Goal: Information Seeking & Learning: Learn about a topic

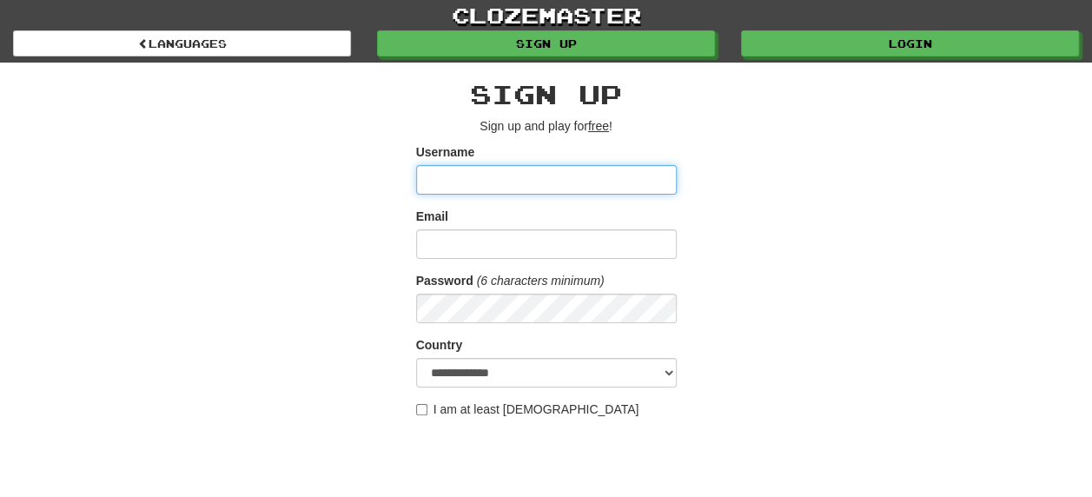
type input "********"
click at [847, 203] on div "**********" at bounding box center [546, 366] width 1017 height 607
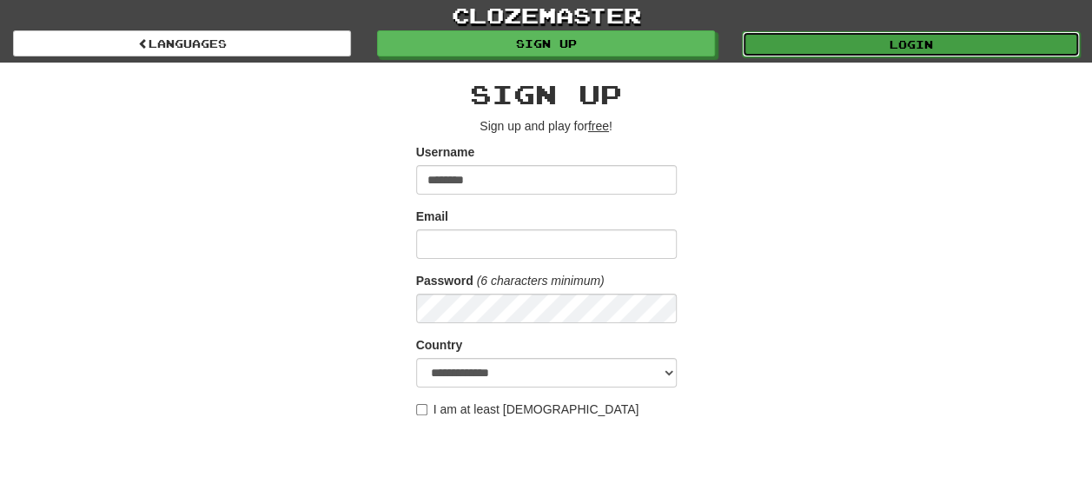
click at [892, 54] on link "Login" at bounding box center [911, 44] width 338 height 26
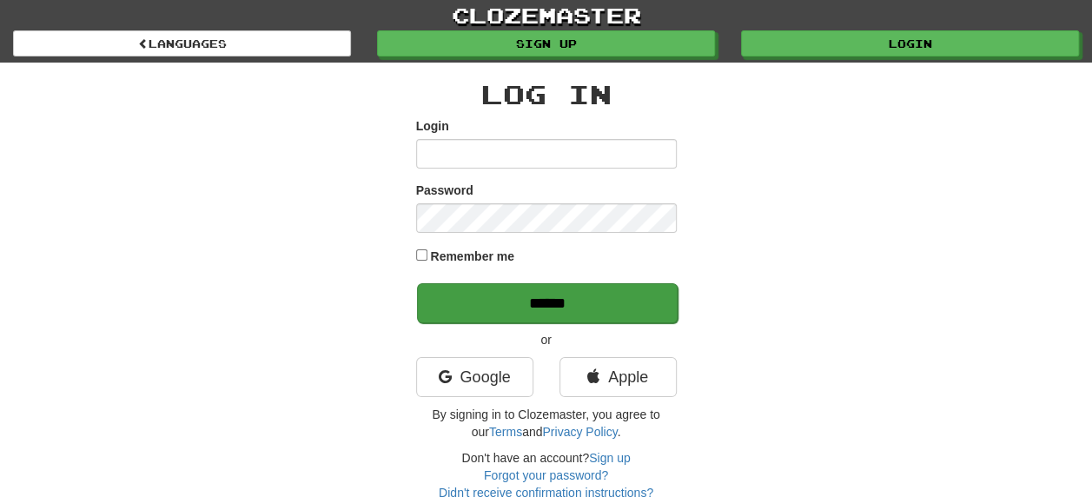
type input "********"
click at [534, 309] on input "******" at bounding box center [547, 303] width 261 height 40
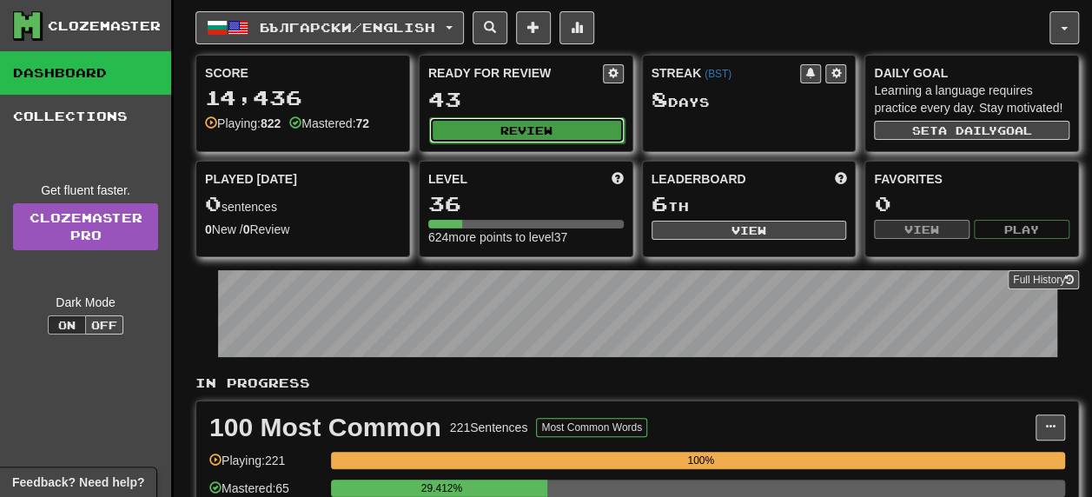
click at [528, 129] on button "Review" at bounding box center [527, 130] width 196 height 26
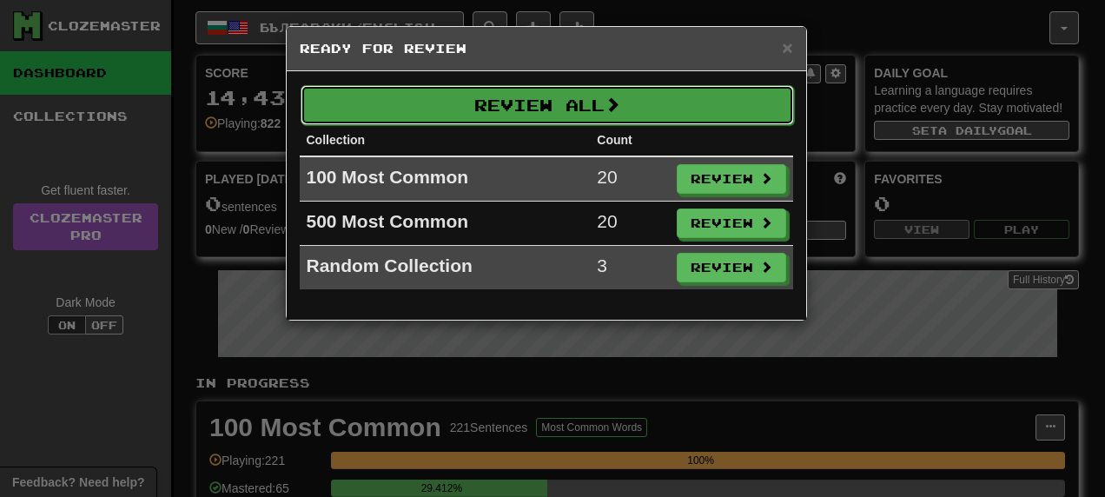
click at [584, 109] on button "Review All" at bounding box center [548, 105] width 494 height 40
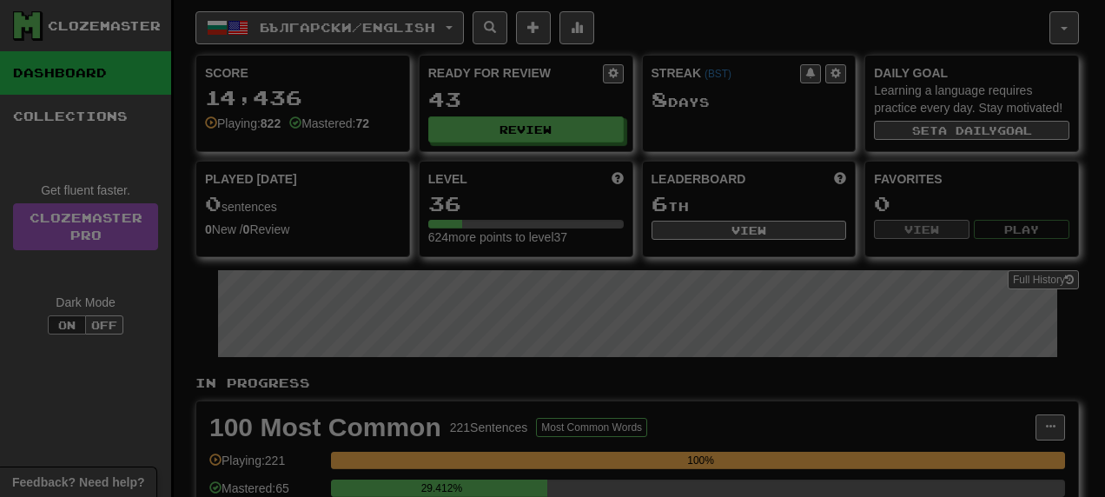
select select "**"
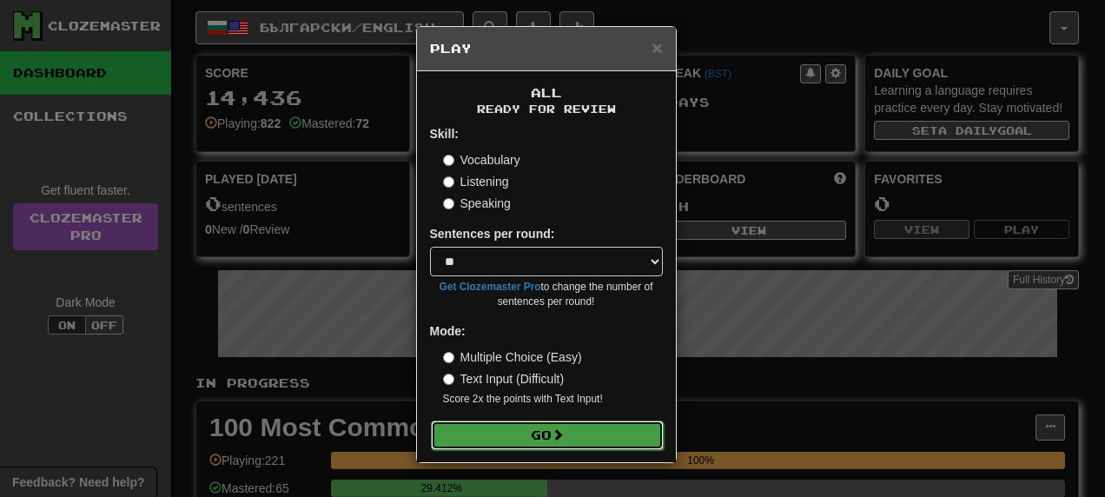
click at [537, 438] on button "Go" at bounding box center [547, 436] width 233 height 30
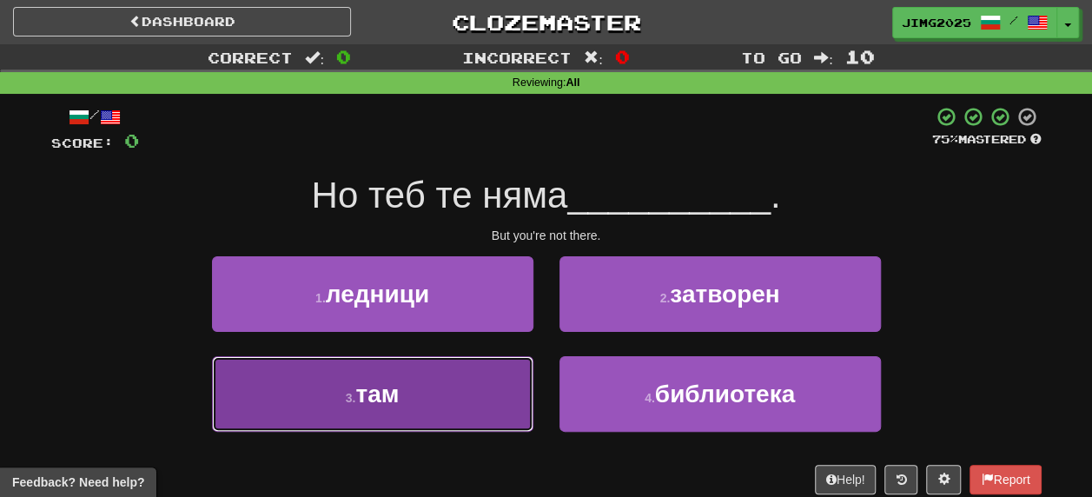
click at [401, 398] on button "3 . там" at bounding box center [373, 394] width 322 height 76
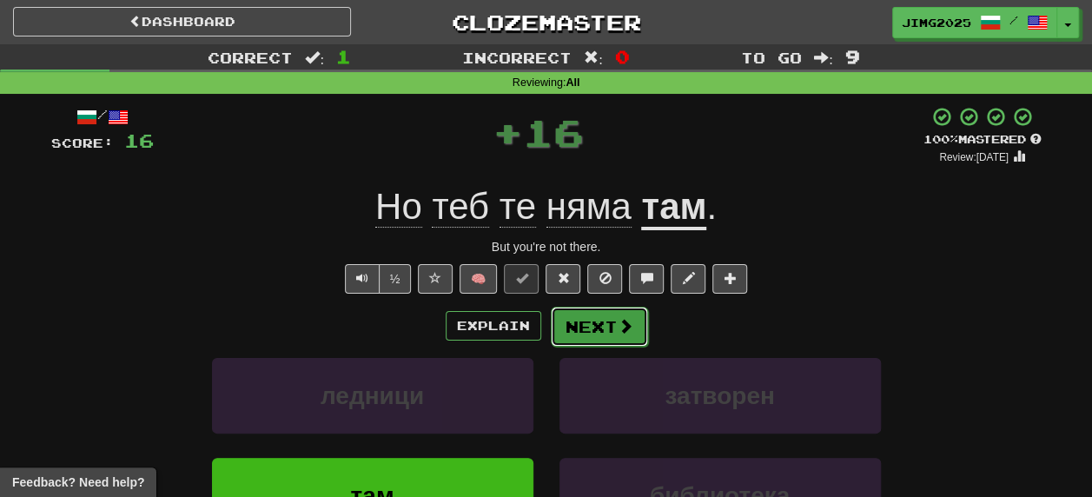
click at [604, 326] on button "Next" at bounding box center [599, 327] width 97 height 40
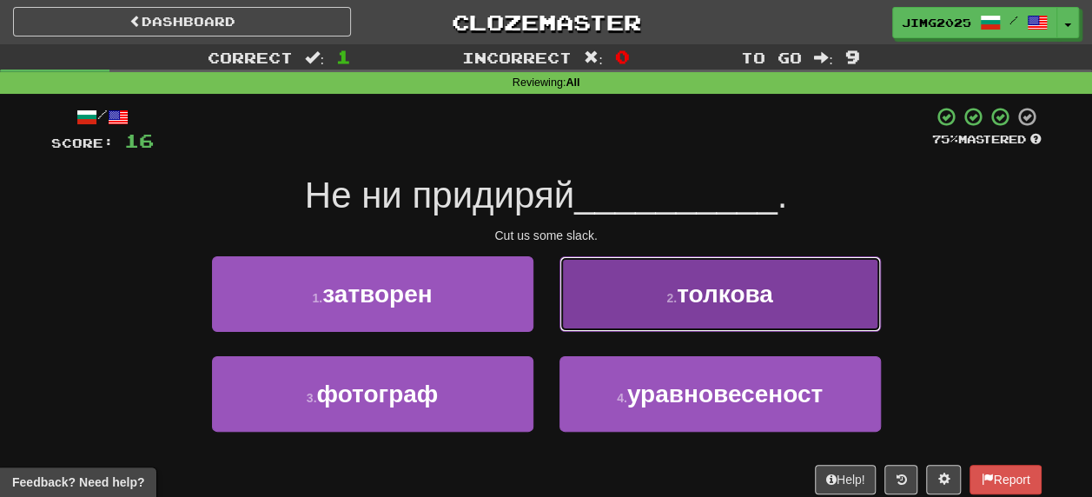
click at [756, 297] on span "толкова" at bounding box center [725, 294] width 96 height 27
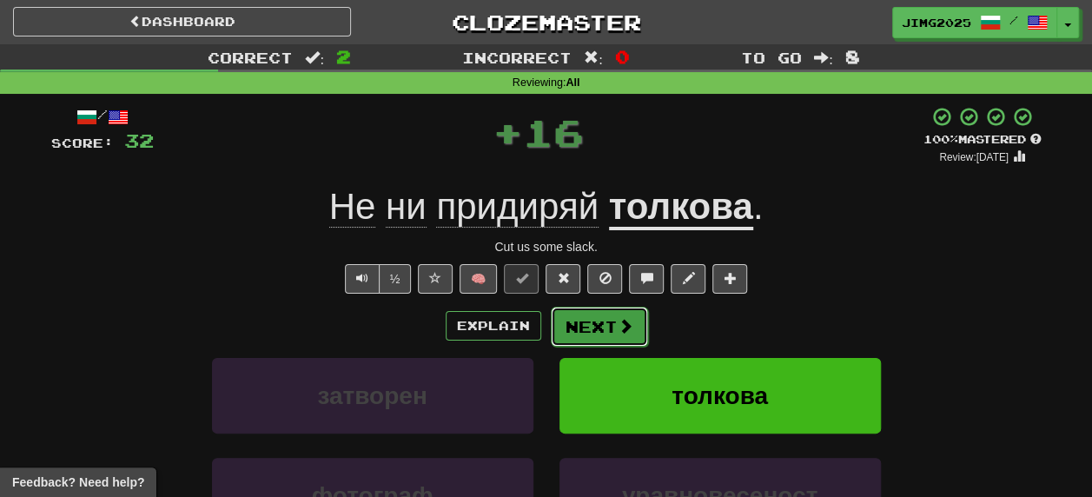
click at [601, 326] on button "Next" at bounding box center [599, 327] width 97 height 40
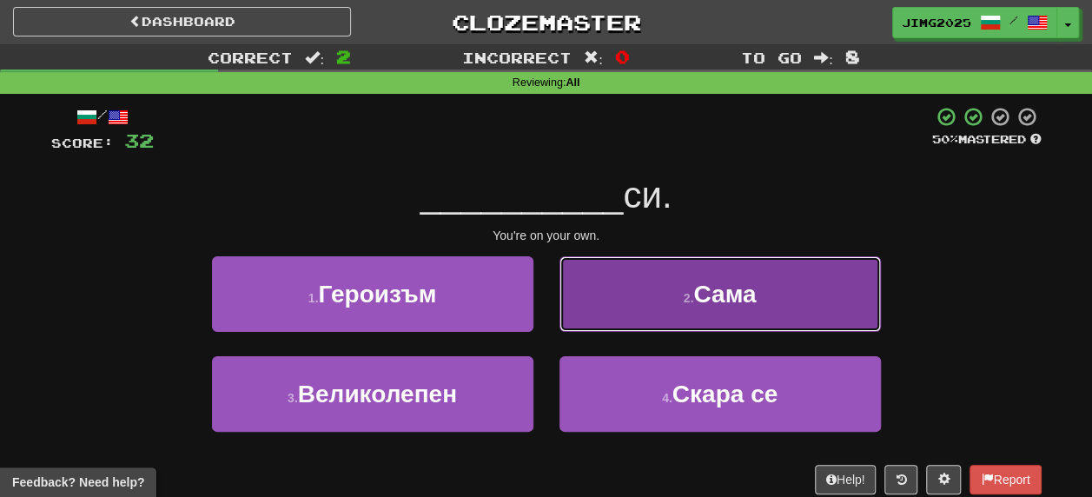
click at [737, 299] on span "Сама" at bounding box center [724, 294] width 63 height 27
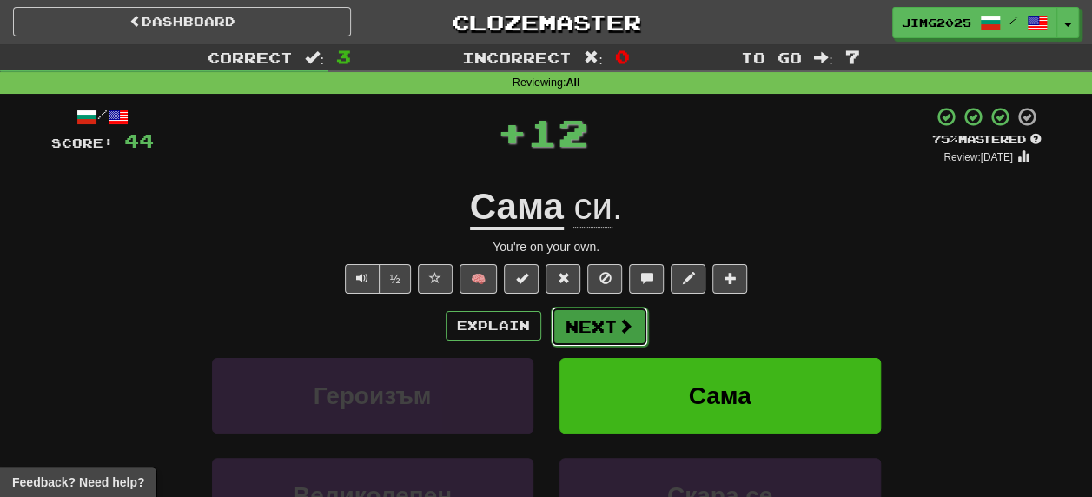
click at [587, 327] on button "Next" at bounding box center [599, 327] width 97 height 40
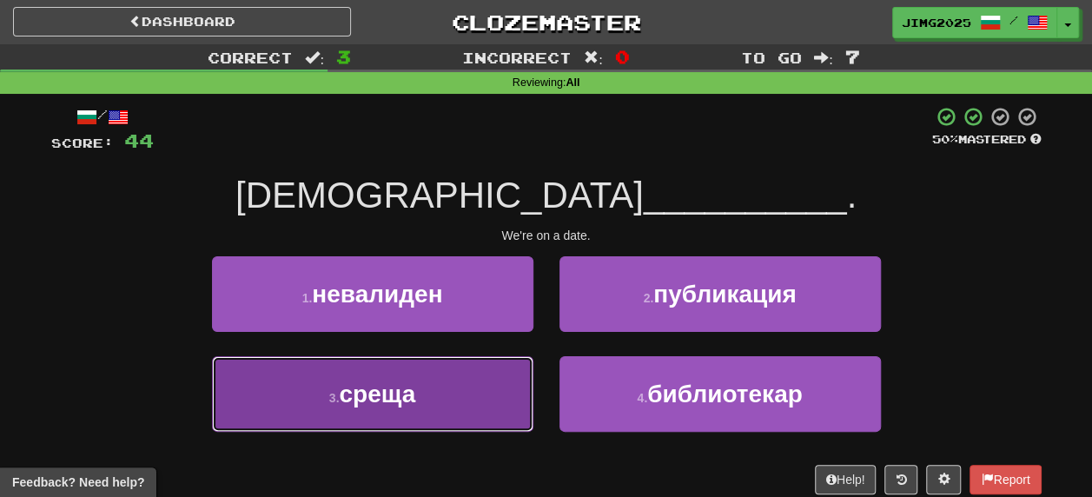
click at [361, 401] on span "среща" at bounding box center [377, 394] width 76 height 27
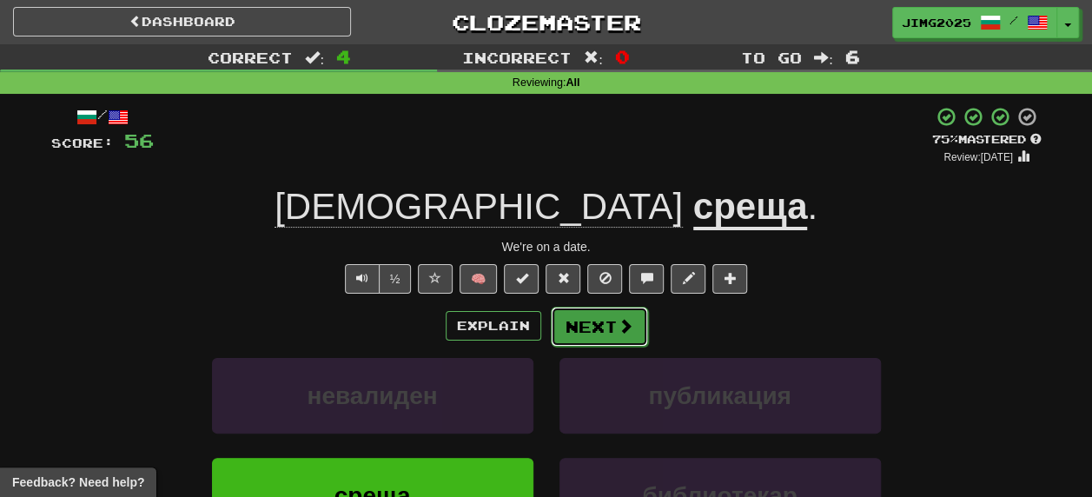
click at [603, 322] on button "Next" at bounding box center [599, 327] width 97 height 40
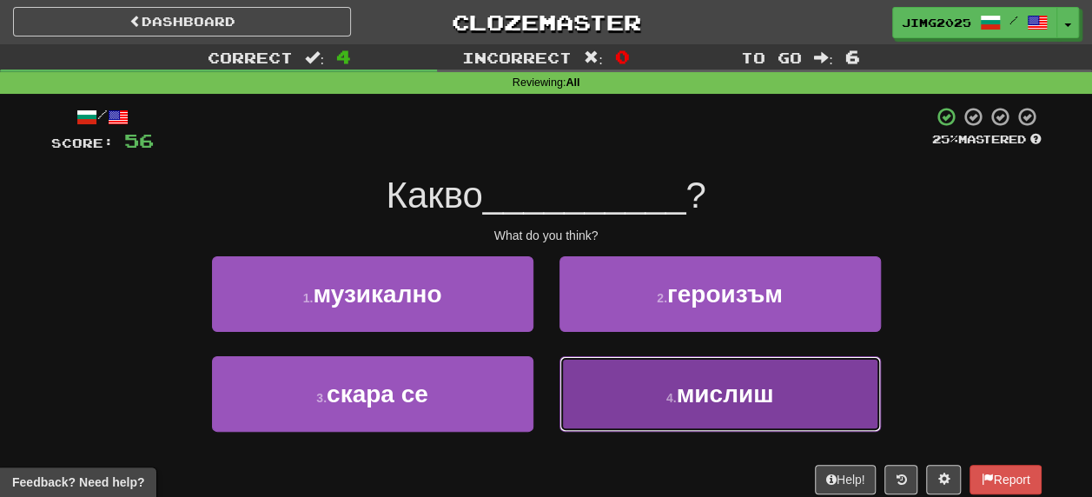
click at [747, 396] on span "мислиш" at bounding box center [724, 394] width 97 height 27
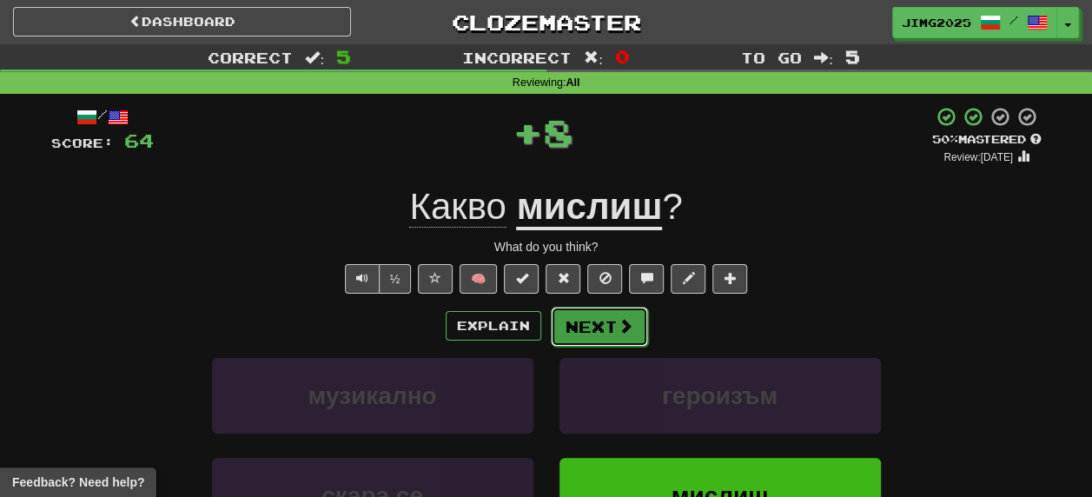
click at [587, 328] on button "Next" at bounding box center [599, 327] width 97 height 40
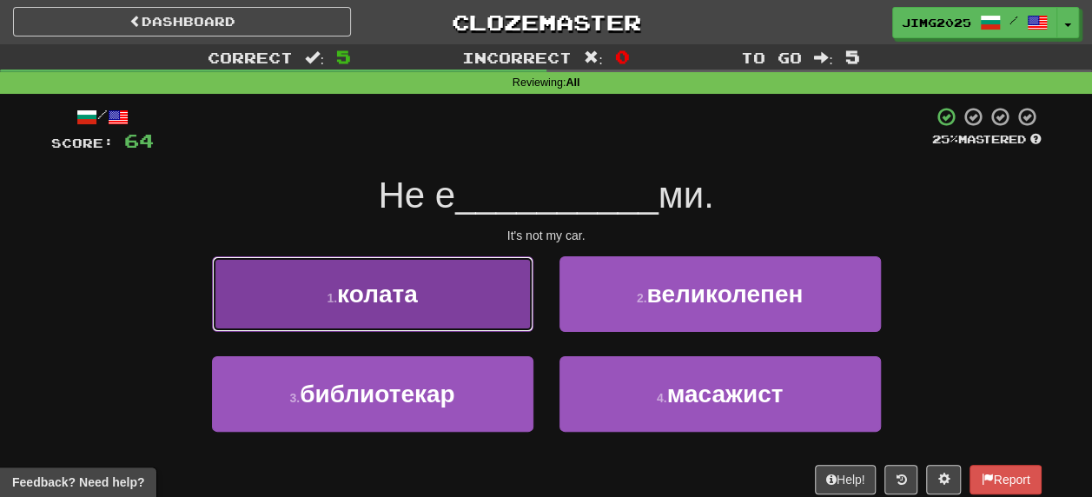
click at [363, 296] on span "колата" at bounding box center [377, 294] width 81 height 27
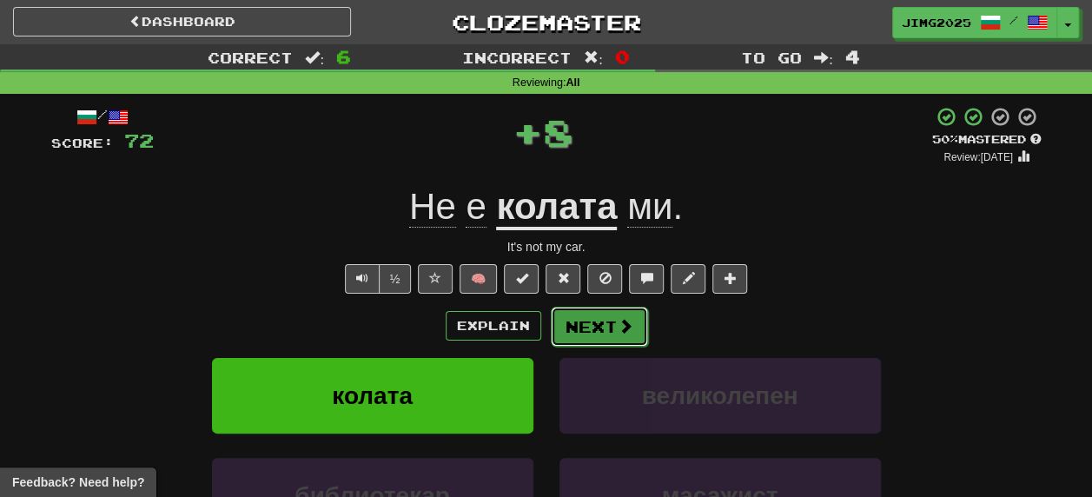
click at [591, 330] on button "Next" at bounding box center [599, 327] width 97 height 40
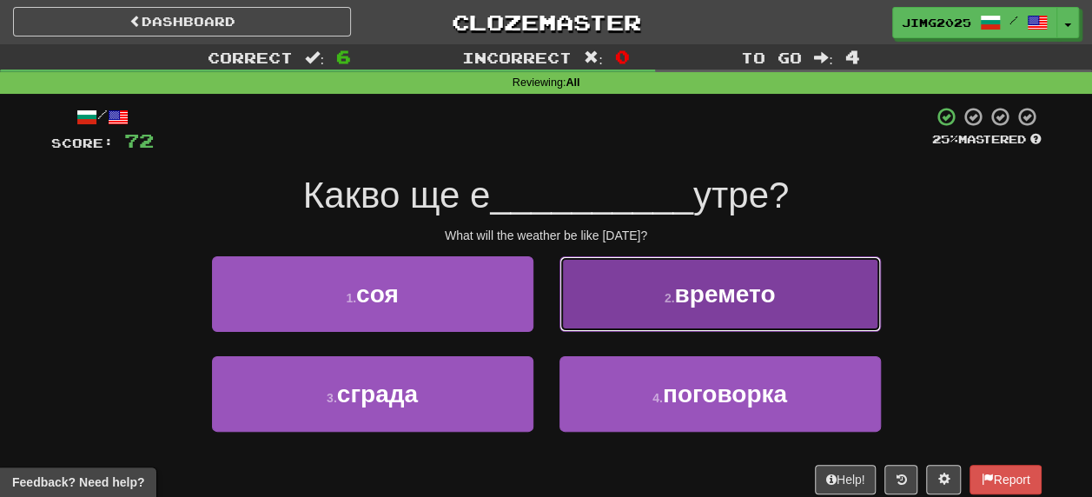
click at [719, 295] on span "времето" at bounding box center [724, 294] width 101 height 27
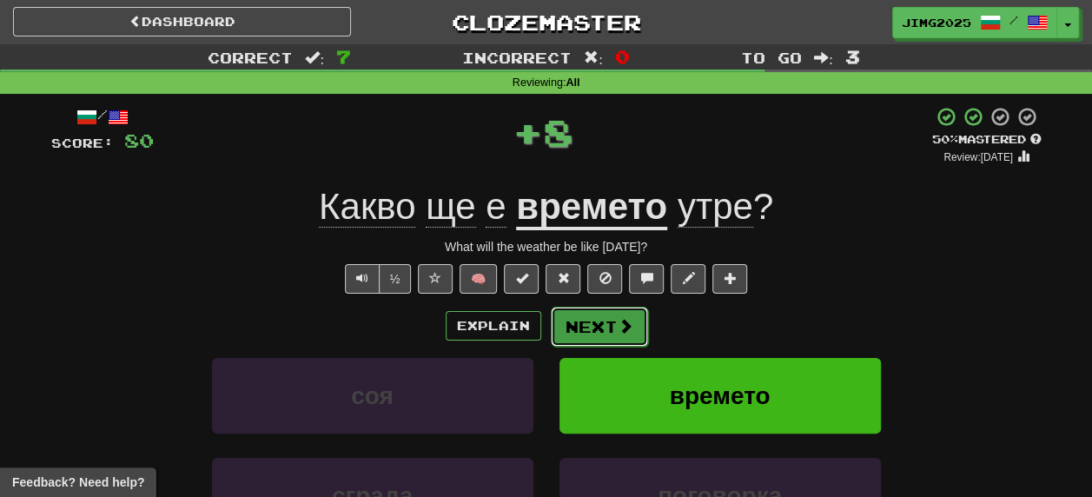
click at [608, 328] on button "Next" at bounding box center [599, 327] width 97 height 40
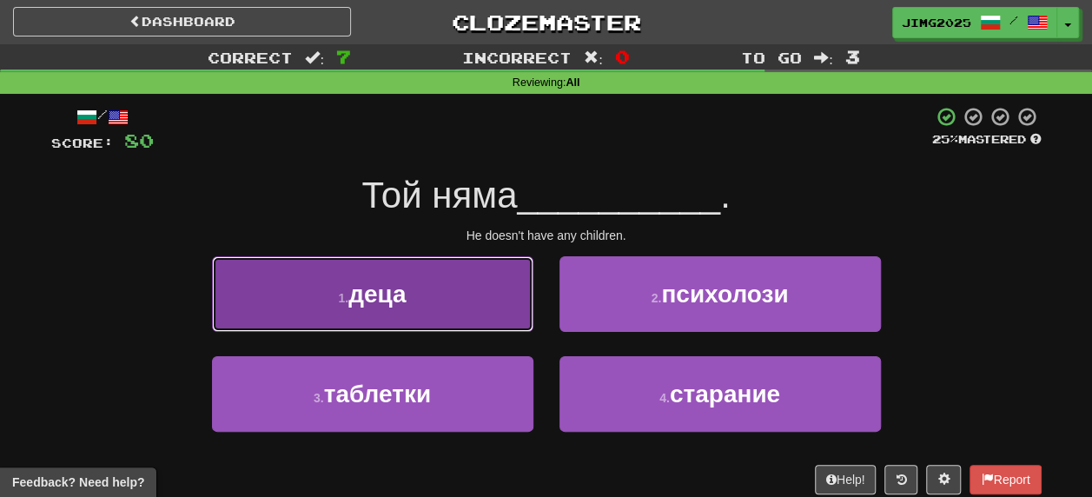
click at [379, 299] on span "деца" at bounding box center [376, 294] width 57 height 27
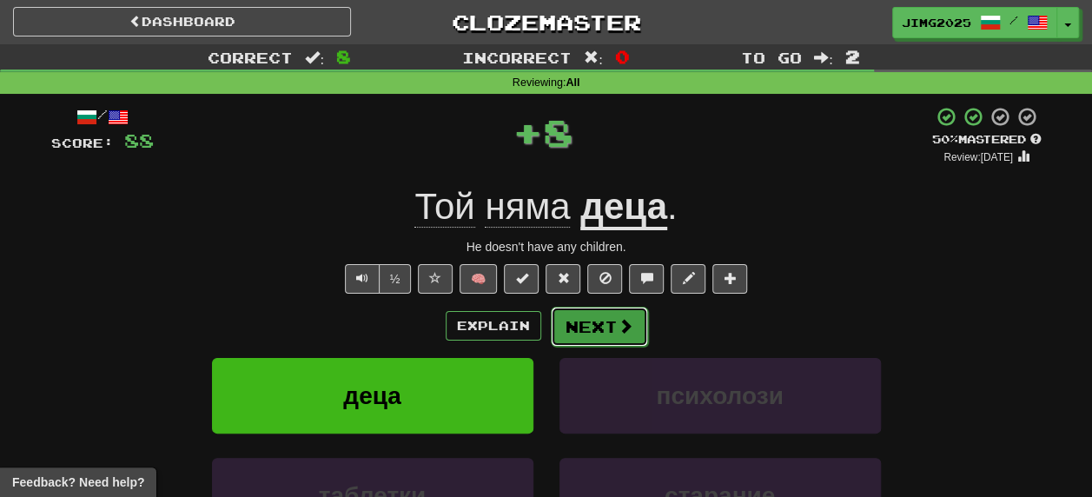
click at [599, 324] on button "Next" at bounding box center [599, 327] width 97 height 40
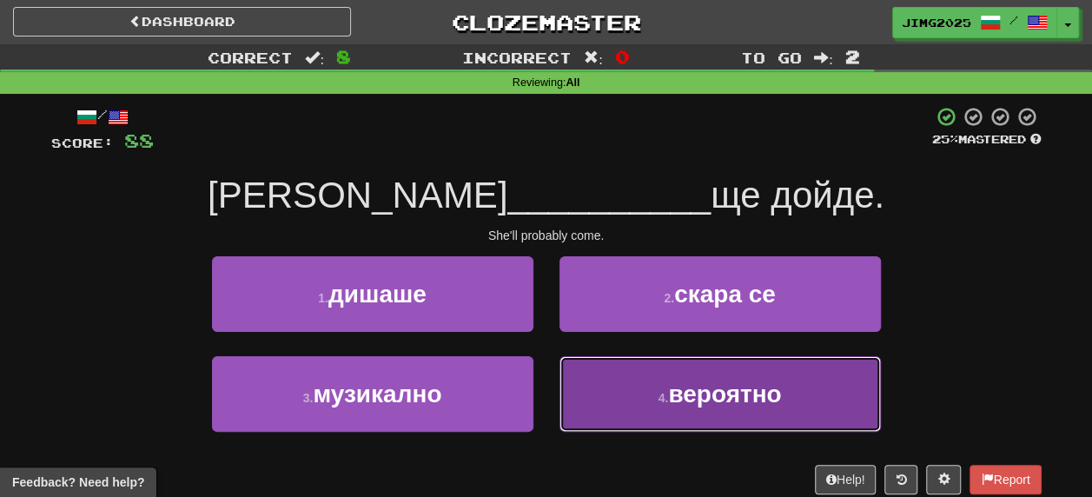
click at [754, 384] on span "вероятно" at bounding box center [724, 394] width 113 height 27
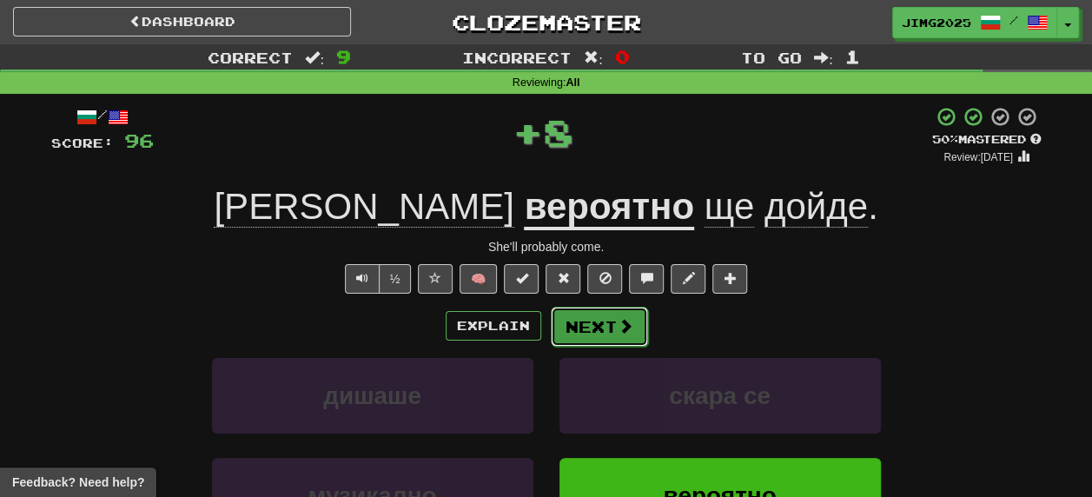
click at [612, 323] on button "Next" at bounding box center [599, 327] width 97 height 40
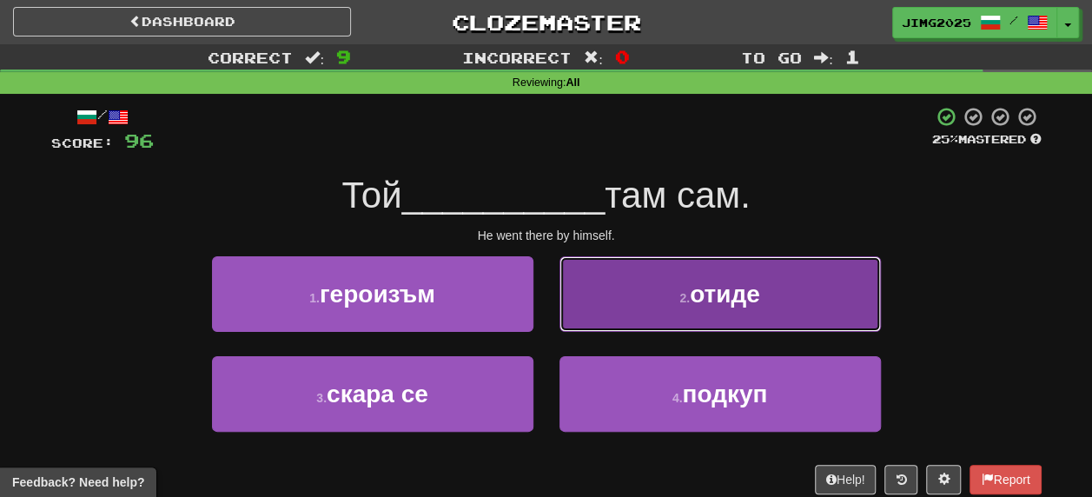
click at [716, 302] on span "отиде" at bounding box center [725, 294] width 70 height 27
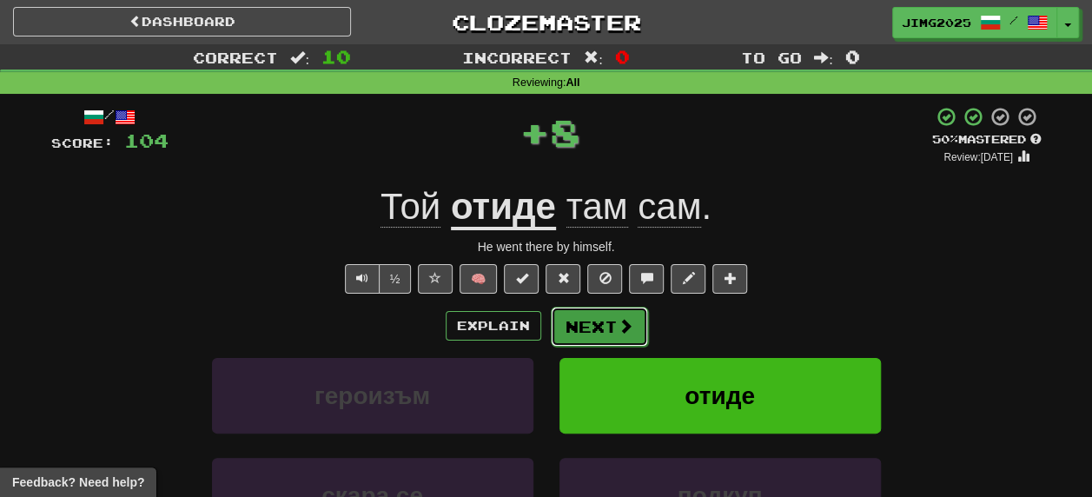
click at [593, 325] on button "Next" at bounding box center [599, 327] width 97 height 40
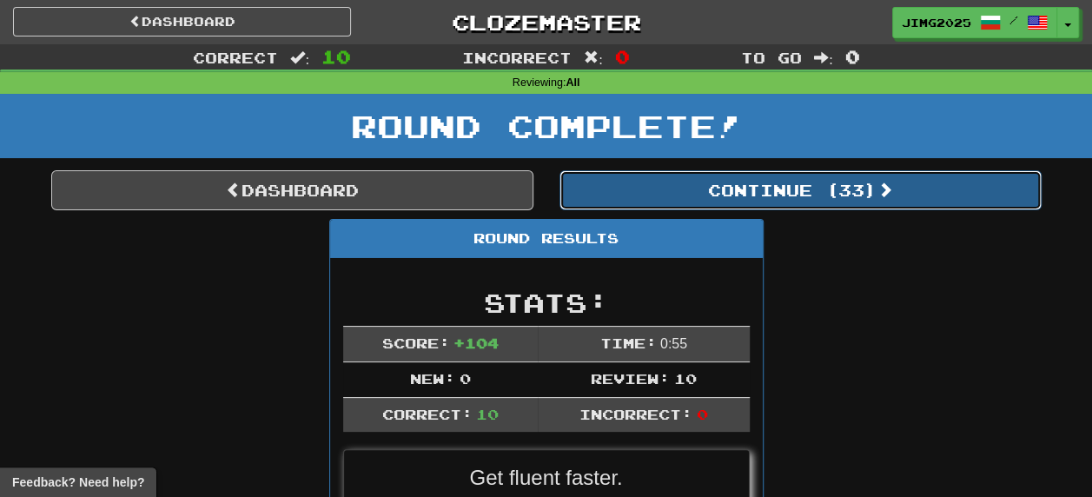
click at [827, 181] on button "Continue ( 33 )" at bounding box center [801, 190] width 482 height 40
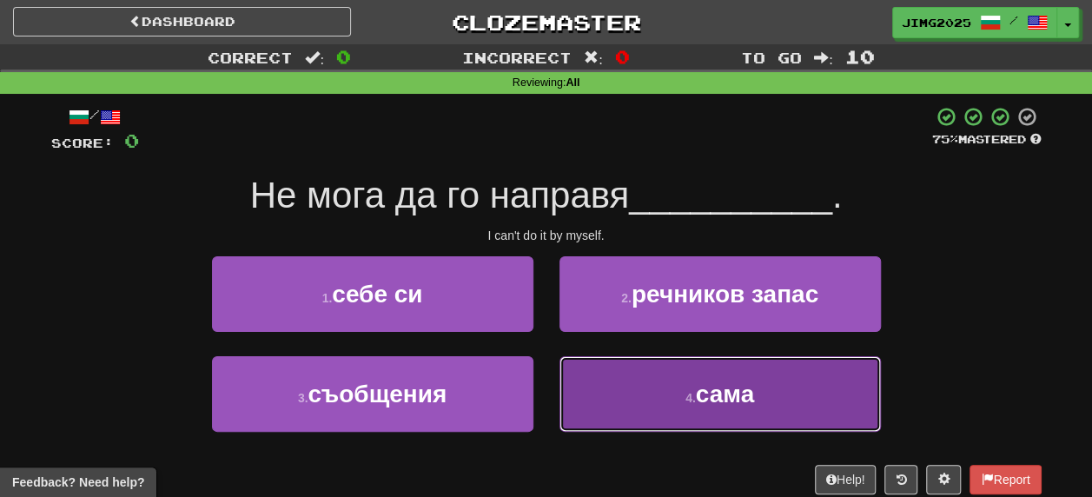
click at [752, 389] on span "сама" at bounding box center [725, 394] width 58 height 27
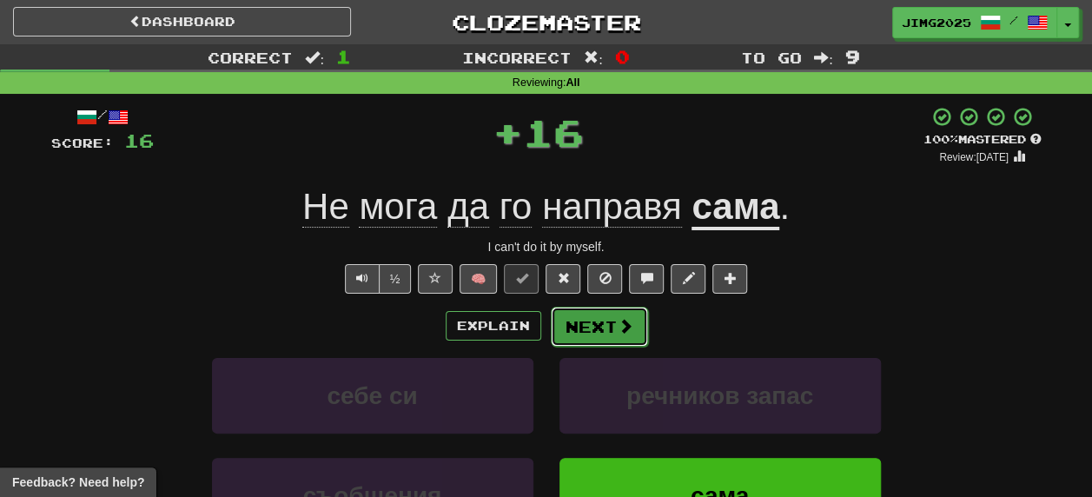
click at [598, 323] on button "Next" at bounding box center [599, 327] width 97 height 40
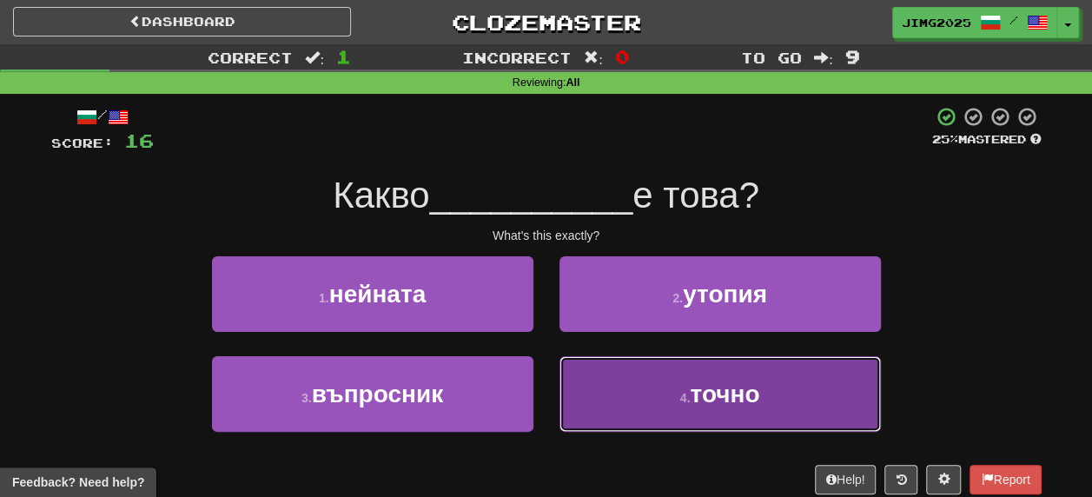
click at [730, 412] on button "4 . точно" at bounding box center [721, 394] width 322 height 76
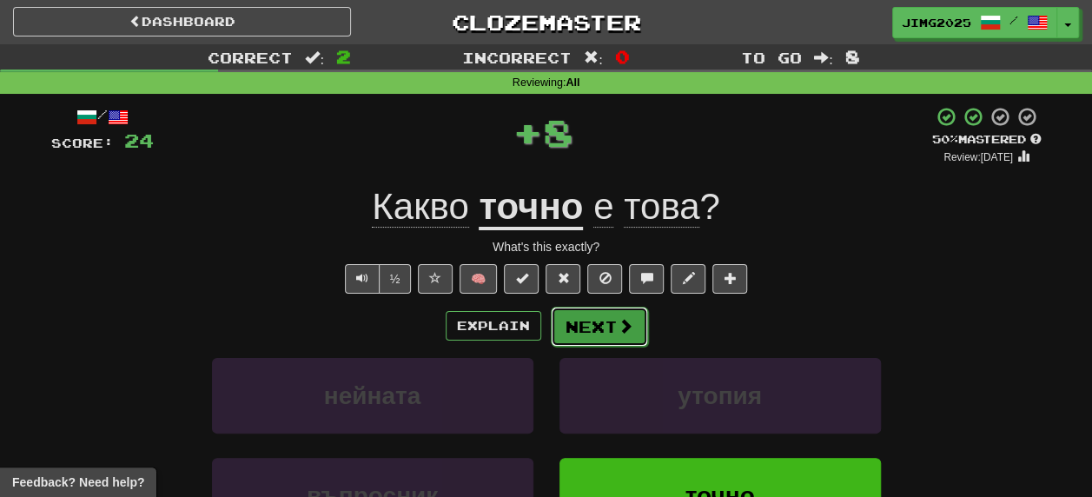
click at [599, 330] on button "Next" at bounding box center [599, 327] width 97 height 40
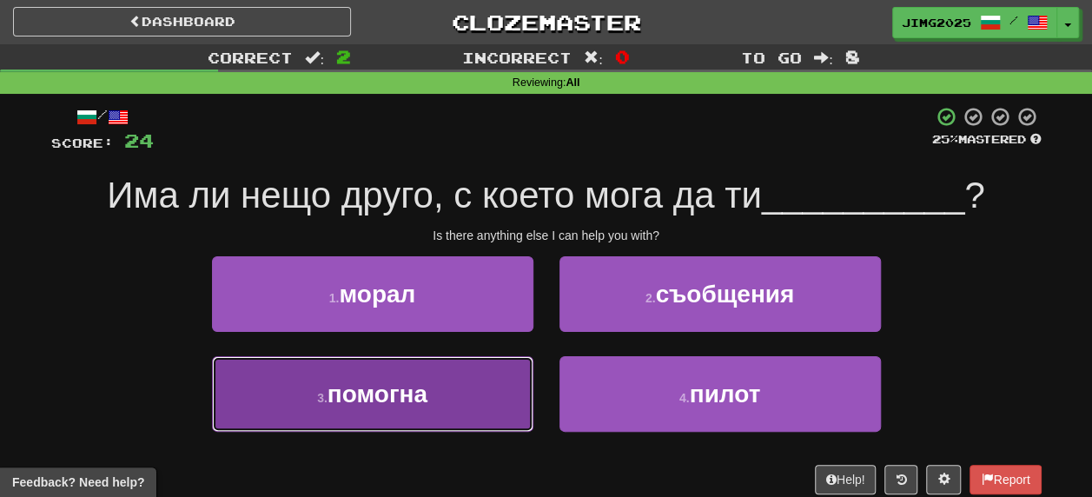
click at [357, 403] on span "помогна" at bounding box center [378, 394] width 100 height 27
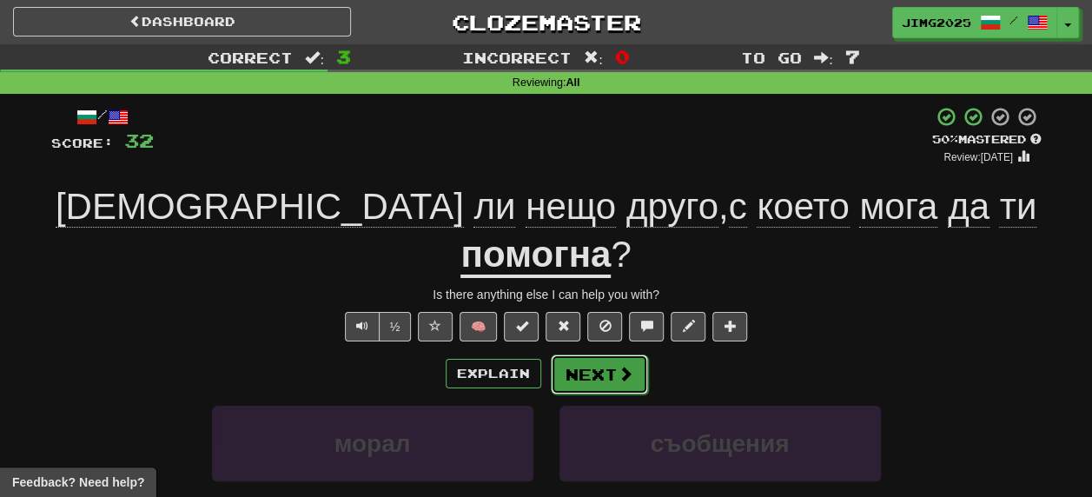
click at [600, 355] on button "Next" at bounding box center [599, 375] width 97 height 40
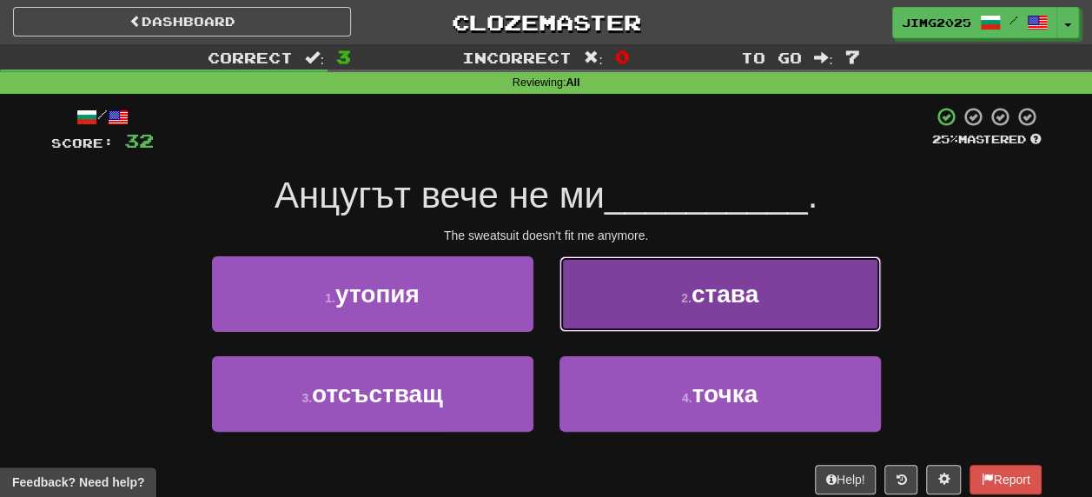
click at [728, 289] on span "става" at bounding box center [725, 294] width 67 height 27
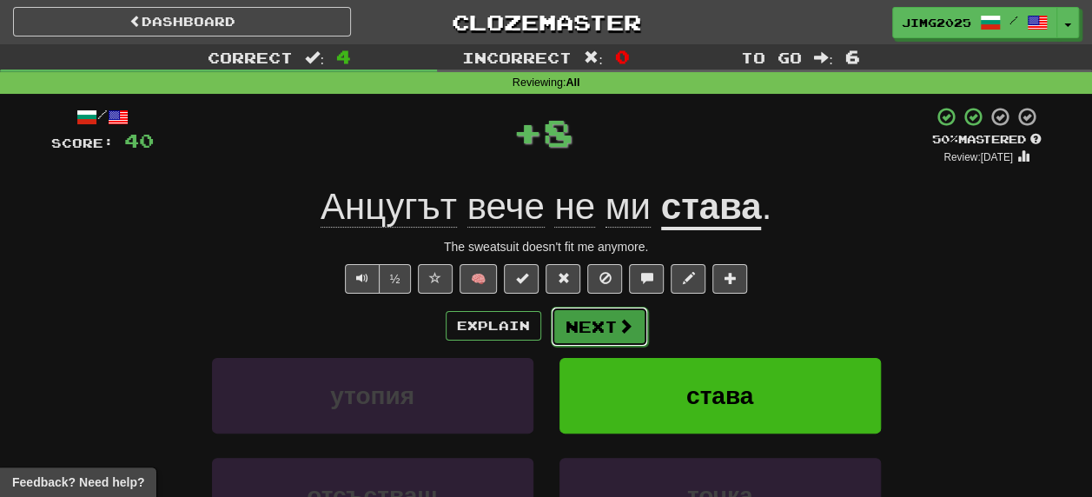
click at [610, 322] on button "Next" at bounding box center [599, 327] width 97 height 40
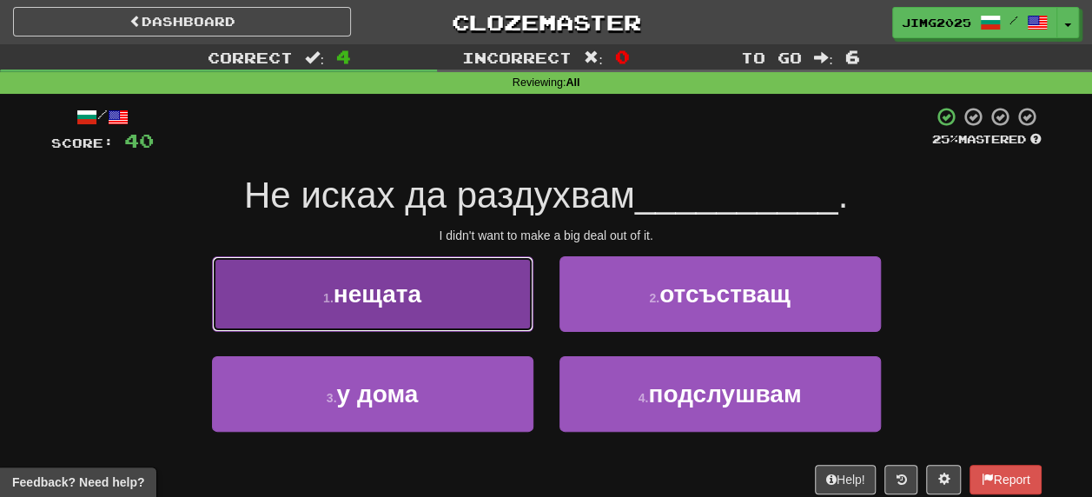
click at [384, 299] on span "нещата" at bounding box center [378, 294] width 88 height 27
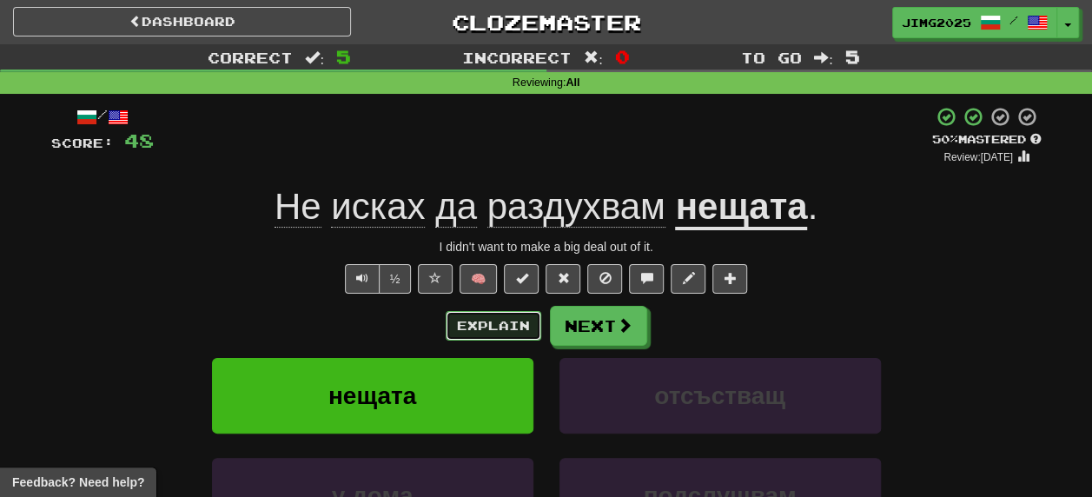
click at [508, 321] on button "Explain" at bounding box center [494, 326] width 96 height 30
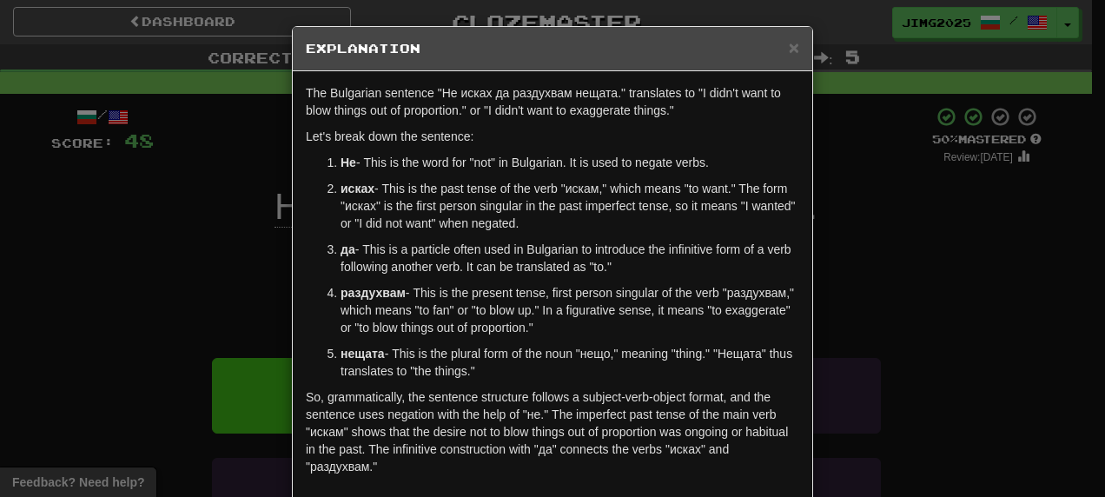
scroll to position [82, 0]
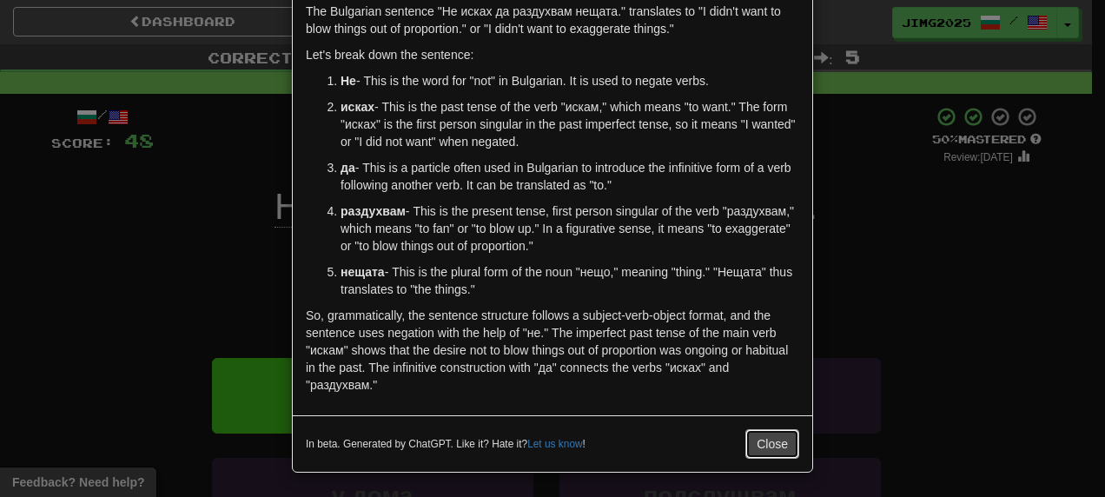
click at [781, 440] on button "Close" at bounding box center [773, 444] width 54 height 30
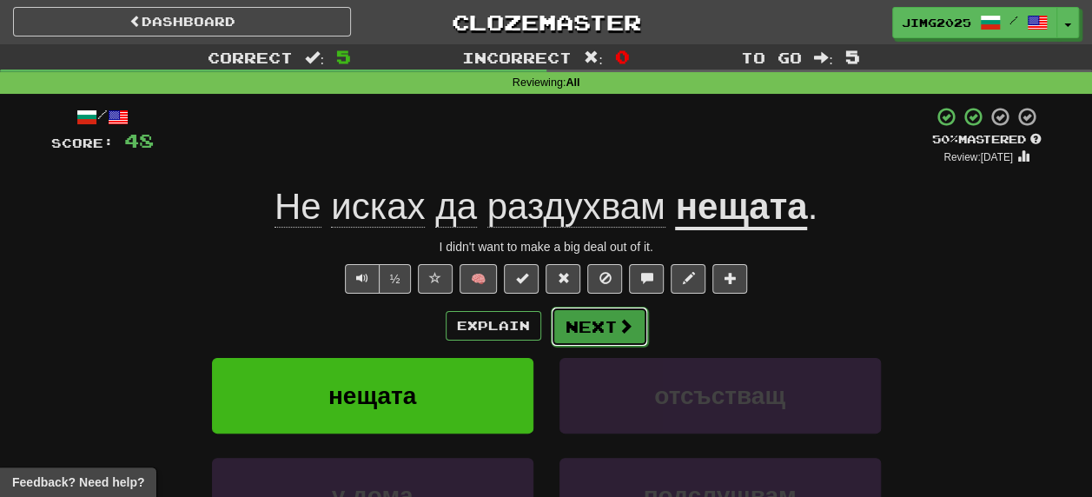
click at [603, 331] on button "Next" at bounding box center [599, 327] width 97 height 40
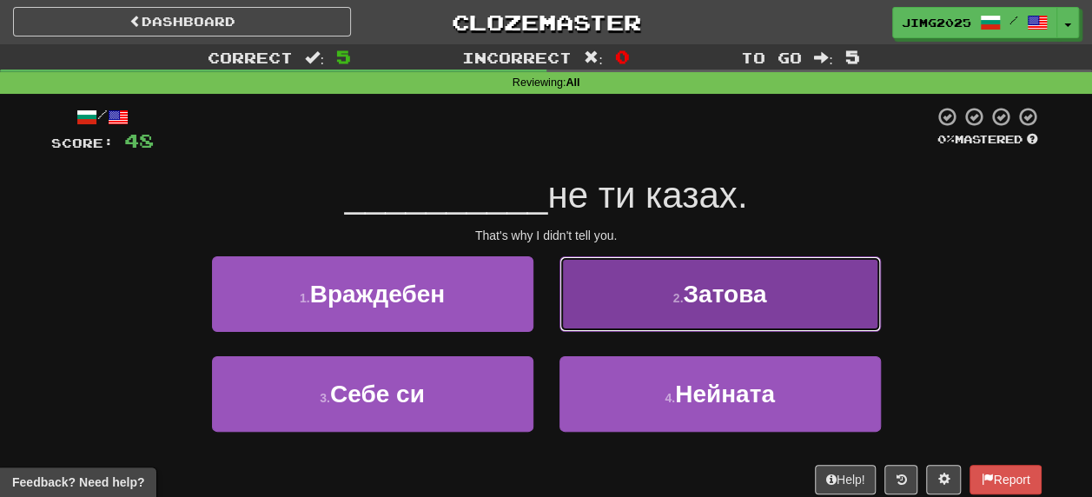
click at [748, 299] on span "Затова" at bounding box center [724, 294] width 83 height 27
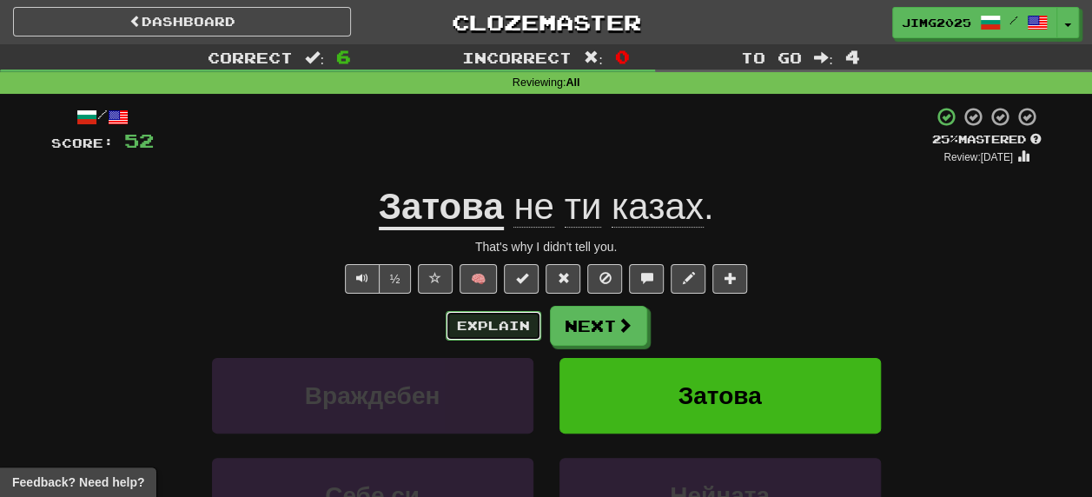
click at [504, 330] on button "Explain" at bounding box center [494, 326] width 96 height 30
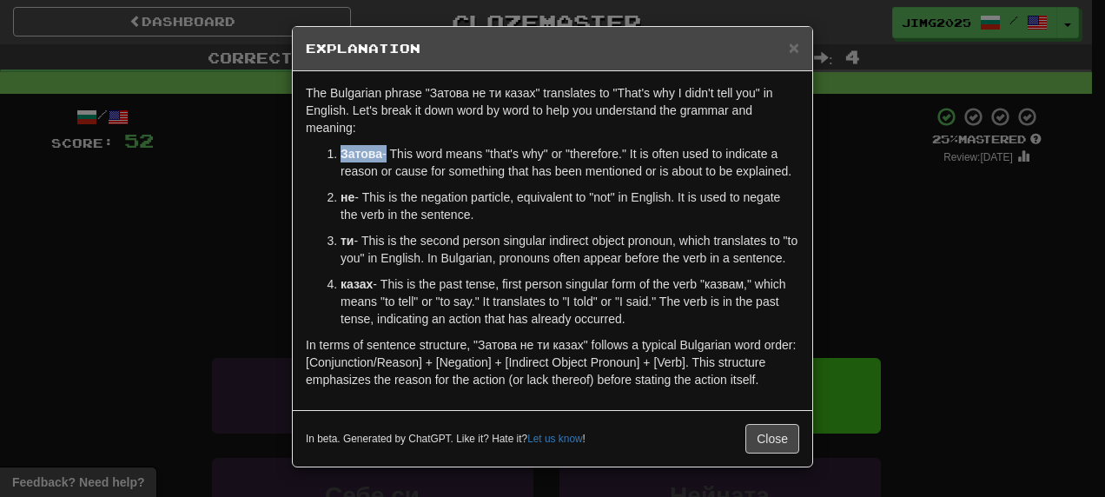
drag, startPoint x: 335, startPoint y: 148, endPoint x: 377, endPoint y: 158, distance: 43.8
click at [377, 158] on p "Затова - This word means "that's why" or "therefore." It is often used to indic…" at bounding box center [570, 162] width 459 height 35
copy p "Затова"
click at [766, 454] on button "Close" at bounding box center [773, 439] width 54 height 30
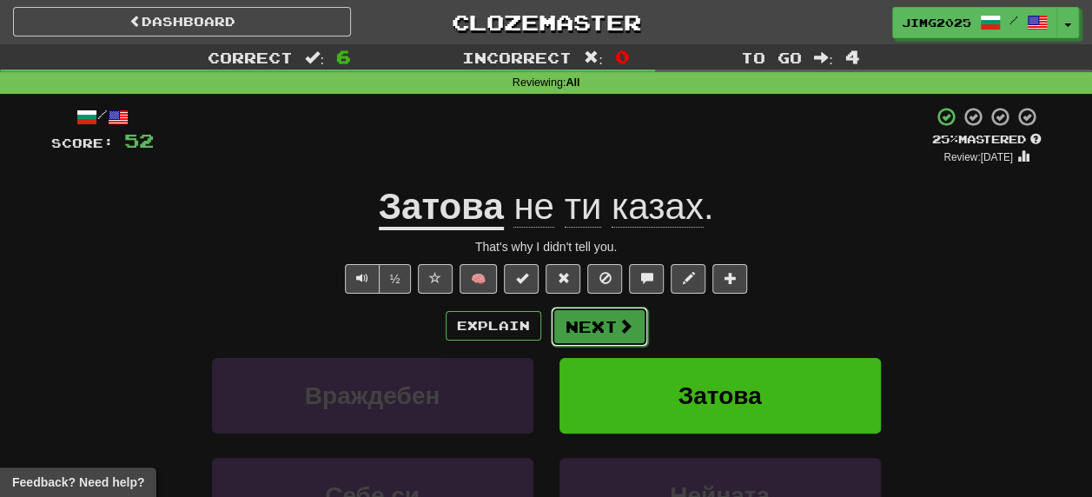
click at [593, 325] on button "Next" at bounding box center [599, 327] width 97 height 40
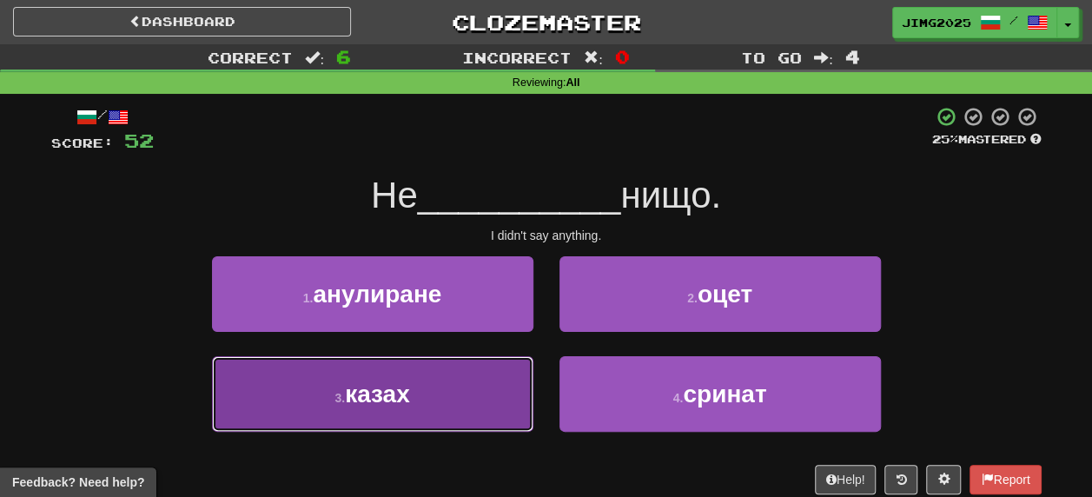
click at [368, 393] on span "казах" at bounding box center [377, 394] width 65 height 27
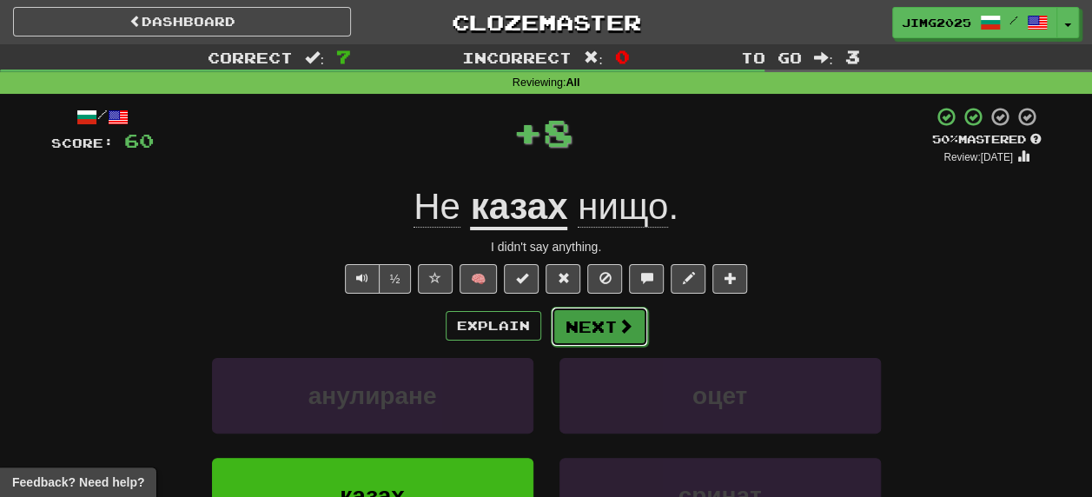
click at [606, 329] on button "Next" at bounding box center [599, 327] width 97 height 40
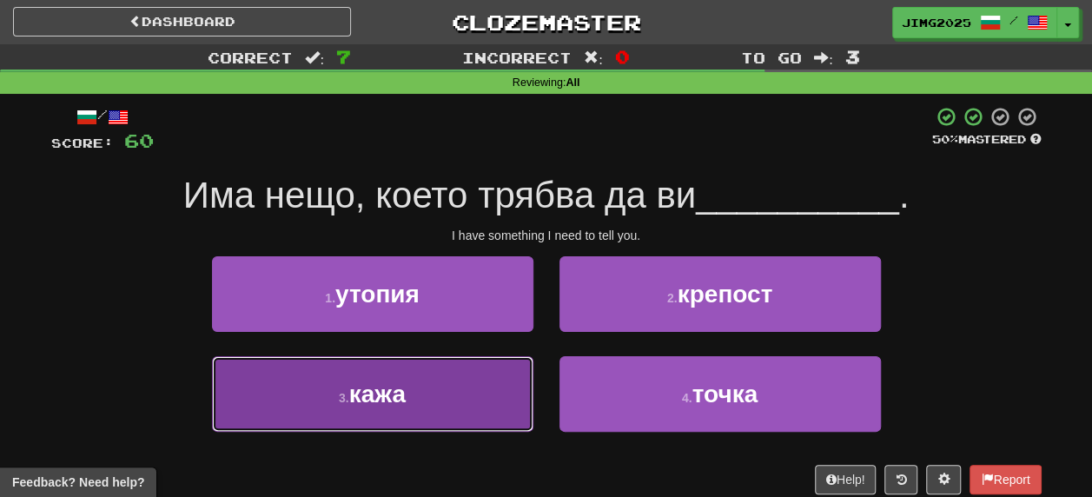
click at [388, 391] on span "кажа" at bounding box center [377, 394] width 56 height 27
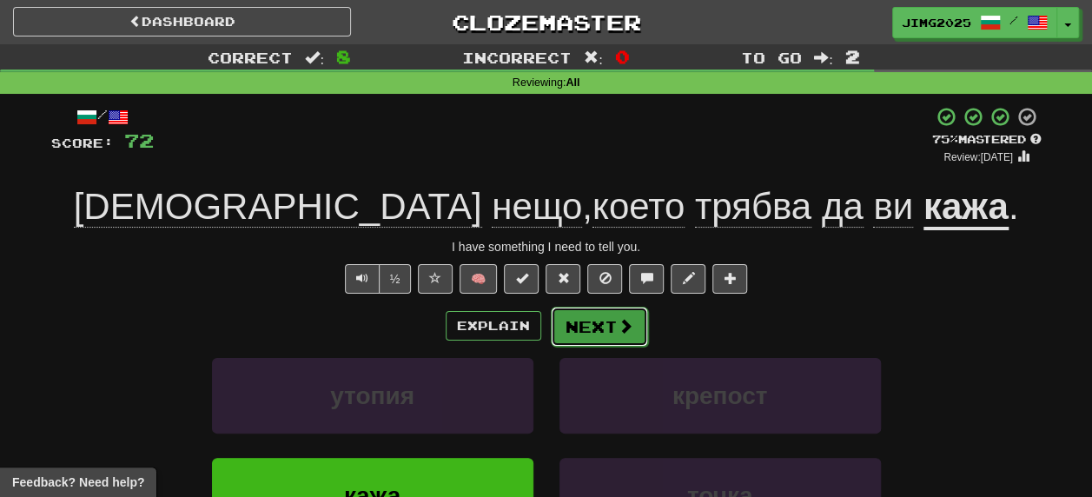
click at [598, 335] on button "Next" at bounding box center [599, 327] width 97 height 40
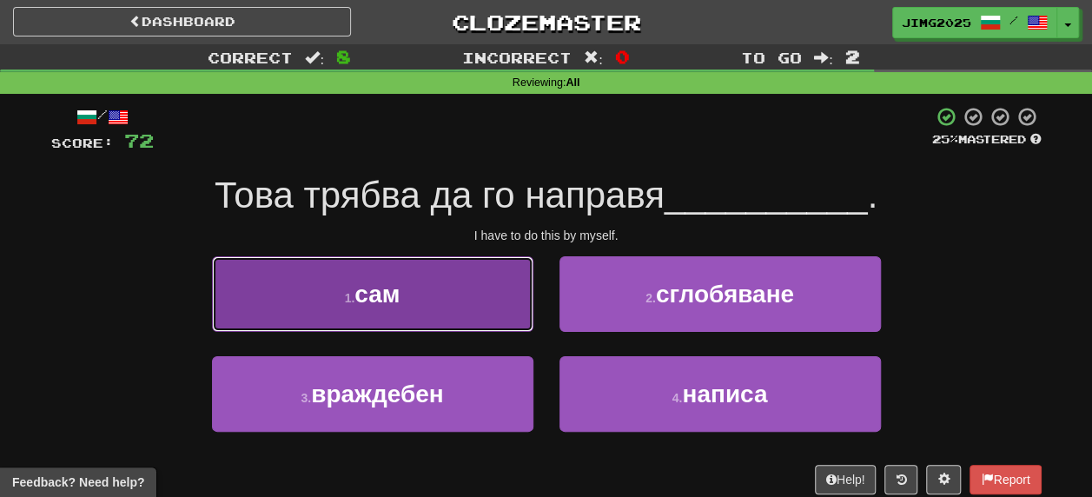
click at [389, 301] on span "сам" at bounding box center [377, 294] width 45 height 27
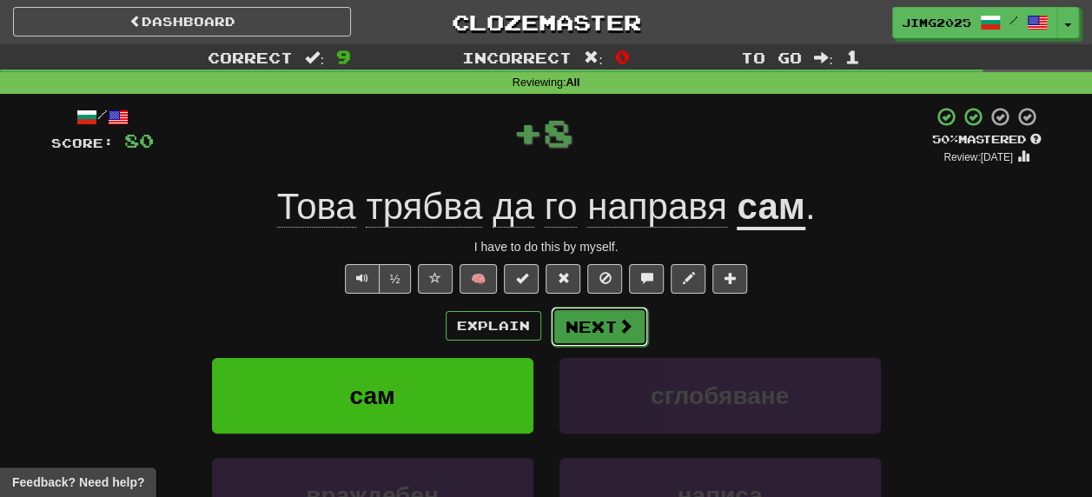
click at [576, 329] on button "Next" at bounding box center [599, 327] width 97 height 40
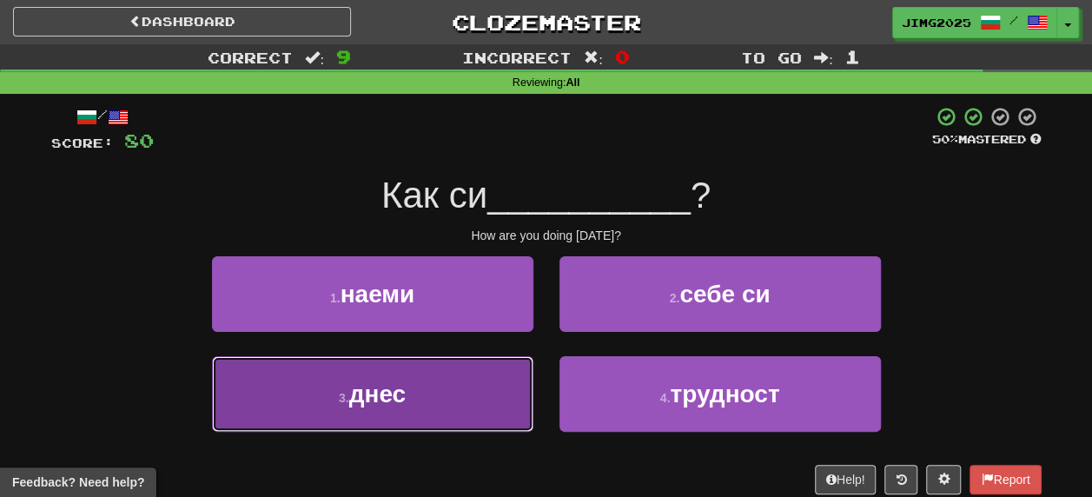
click at [382, 404] on span "днес" at bounding box center [377, 394] width 56 height 27
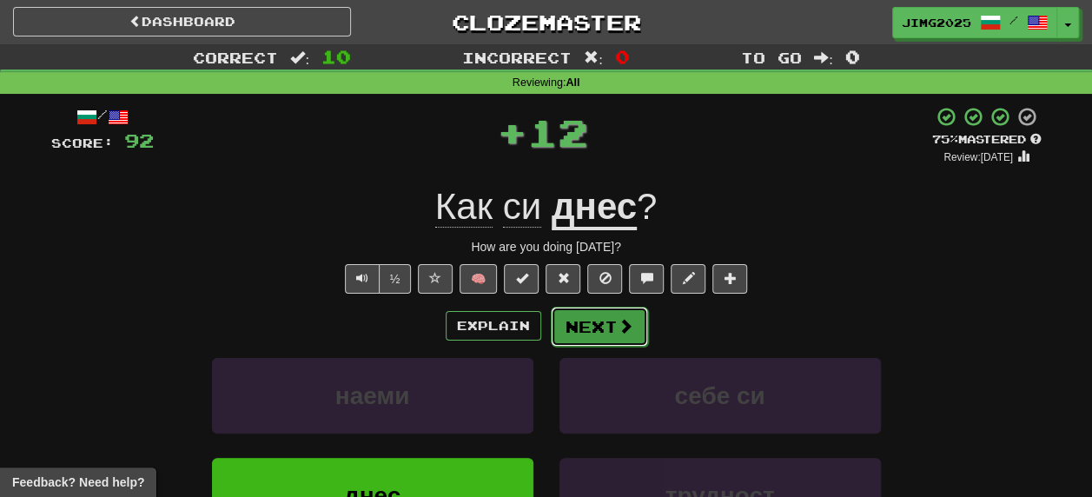
click at [619, 331] on span at bounding box center [626, 326] width 16 height 16
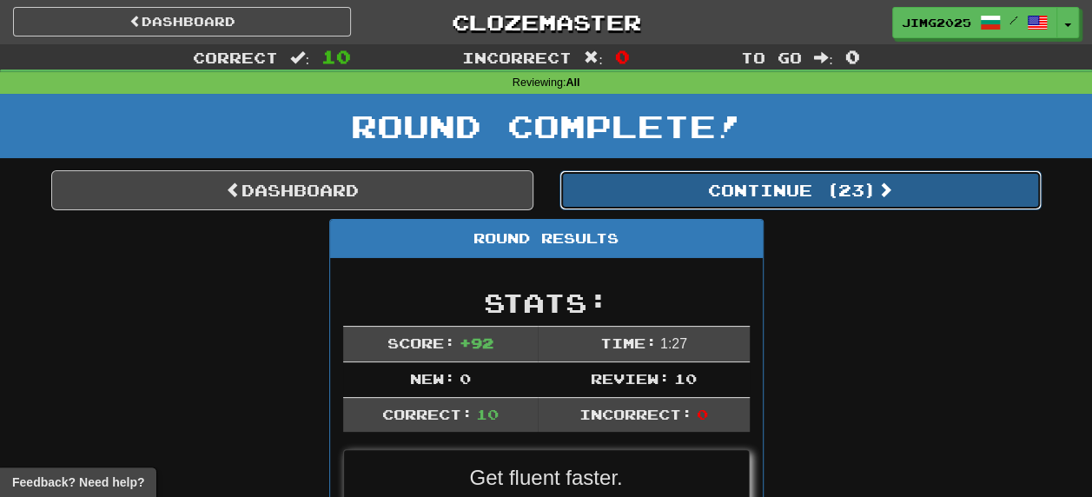
click at [798, 189] on button "Continue ( 23 )" at bounding box center [801, 190] width 482 height 40
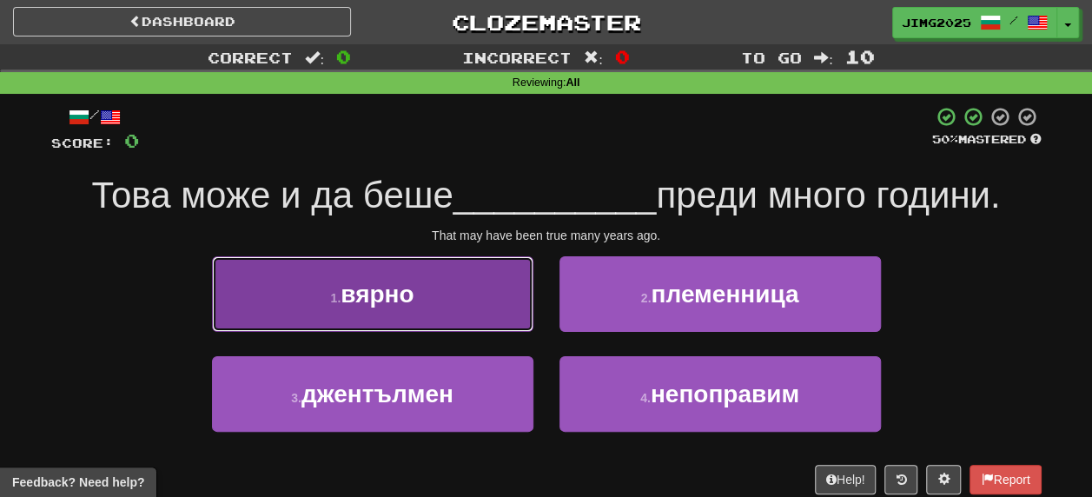
click at [367, 302] on span "вярно" at bounding box center [377, 294] width 73 height 27
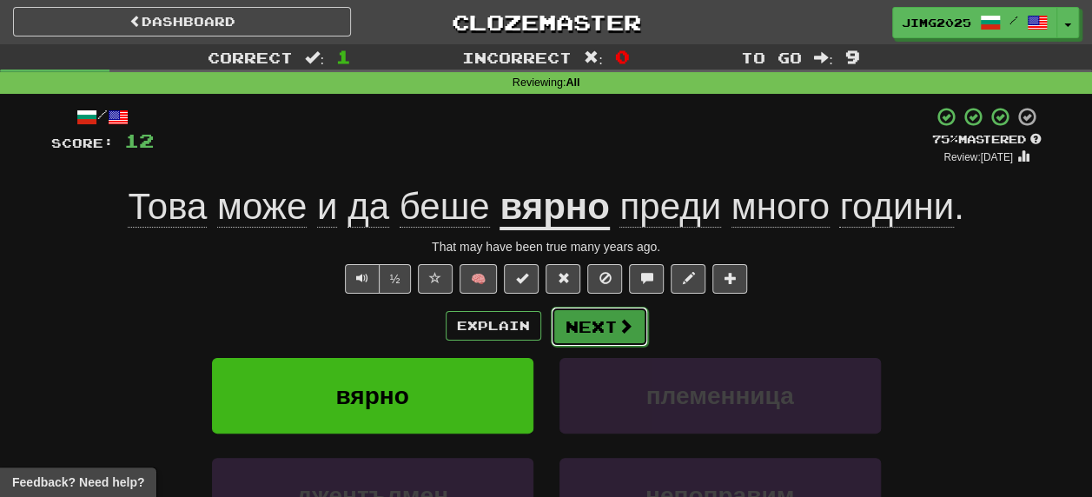
click at [607, 322] on button "Next" at bounding box center [599, 327] width 97 height 40
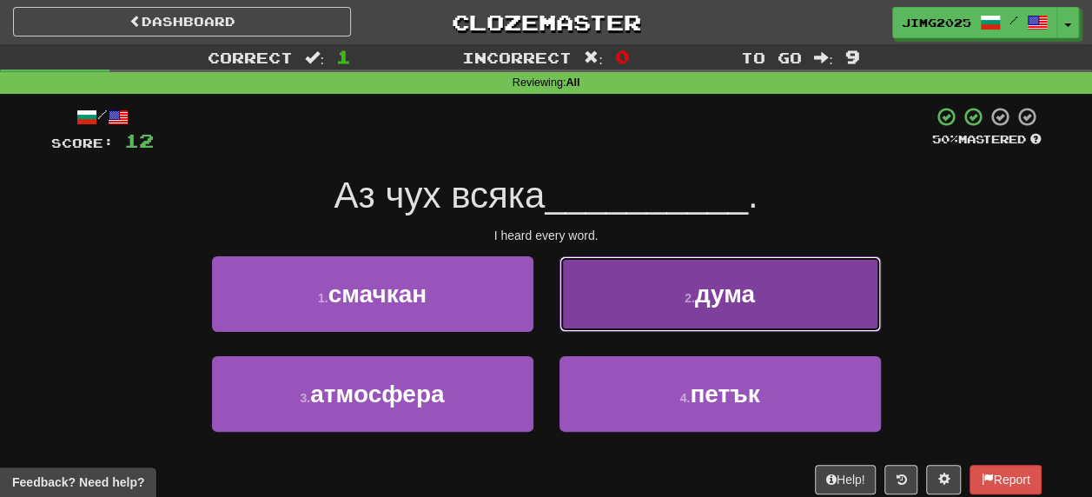
click at [716, 289] on span "дума" at bounding box center [725, 294] width 60 height 27
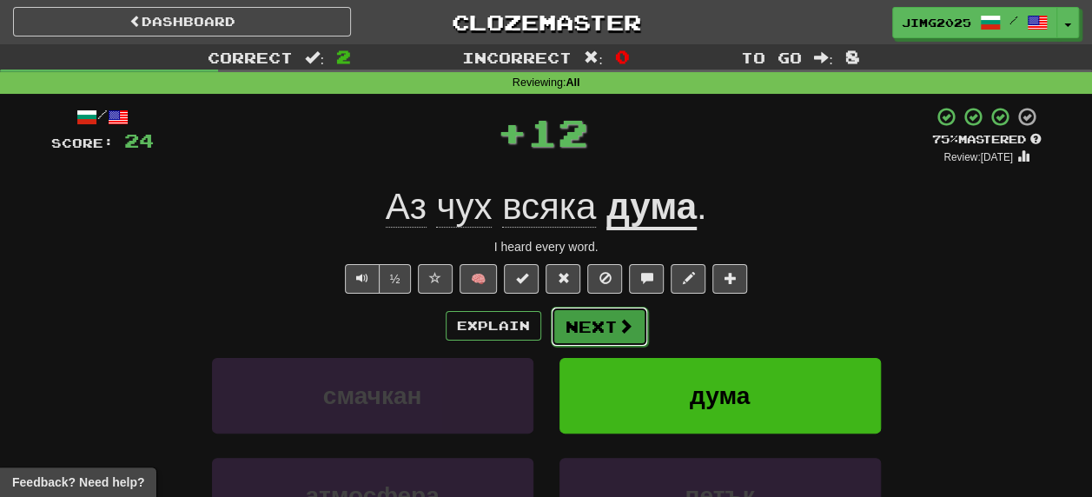
click at [604, 319] on button "Next" at bounding box center [599, 327] width 97 height 40
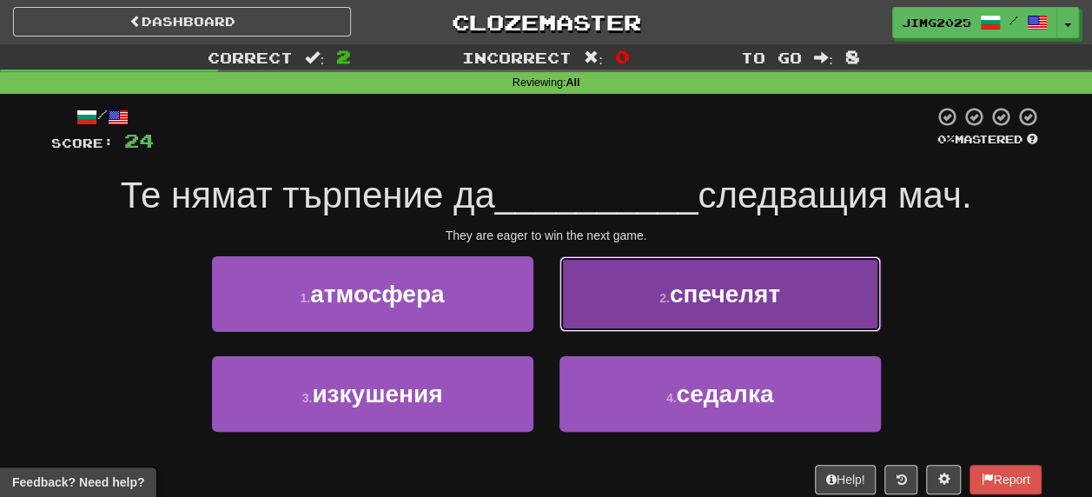
click at [706, 305] on span "спечелят" at bounding box center [725, 294] width 110 height 27
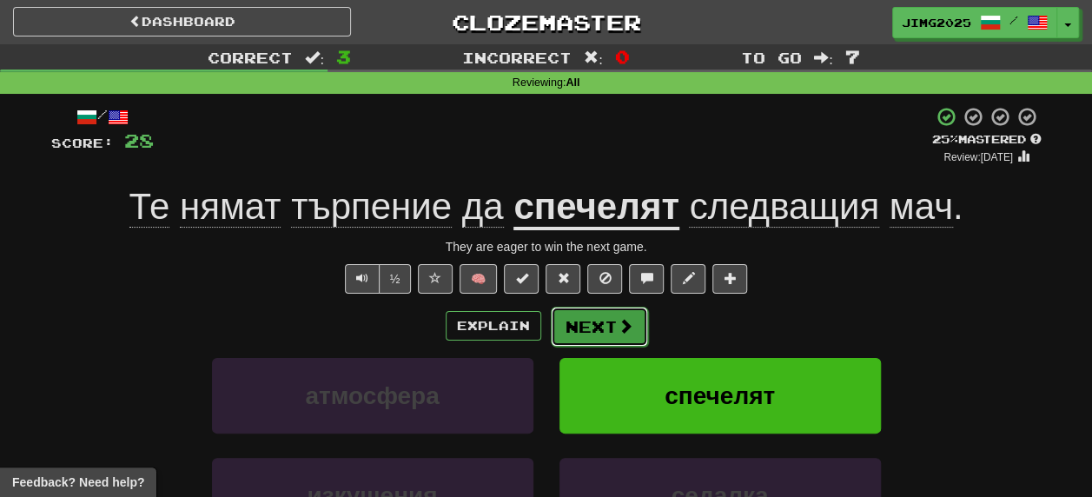
click at [607, 332] on button "Next" at bounding box center [599, 327] width 97 height 40
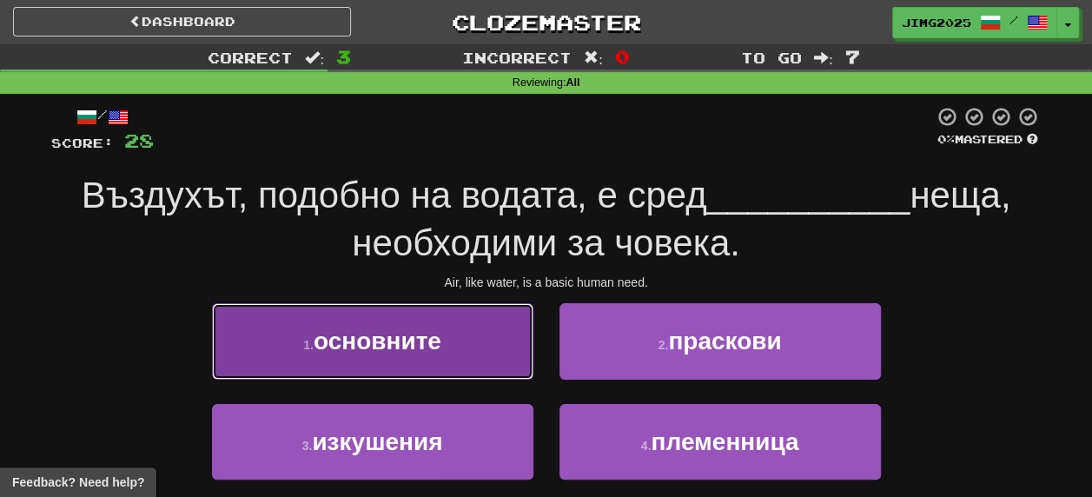
click at [389, 351] on span "основните" at bounding box center [378, 341] width 128 height 27
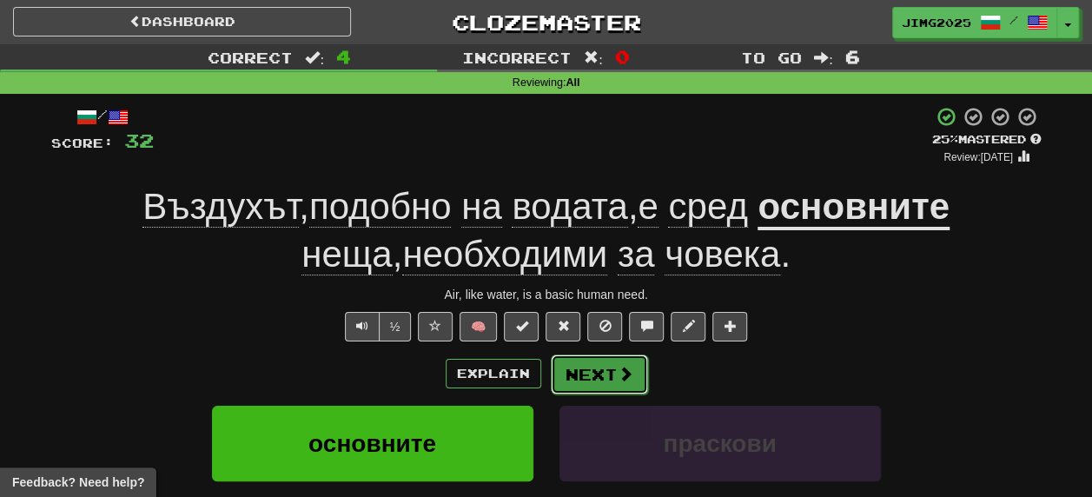
click at [591, 377] on button "Next" at bounding box center [599, 375] width 97 height 40
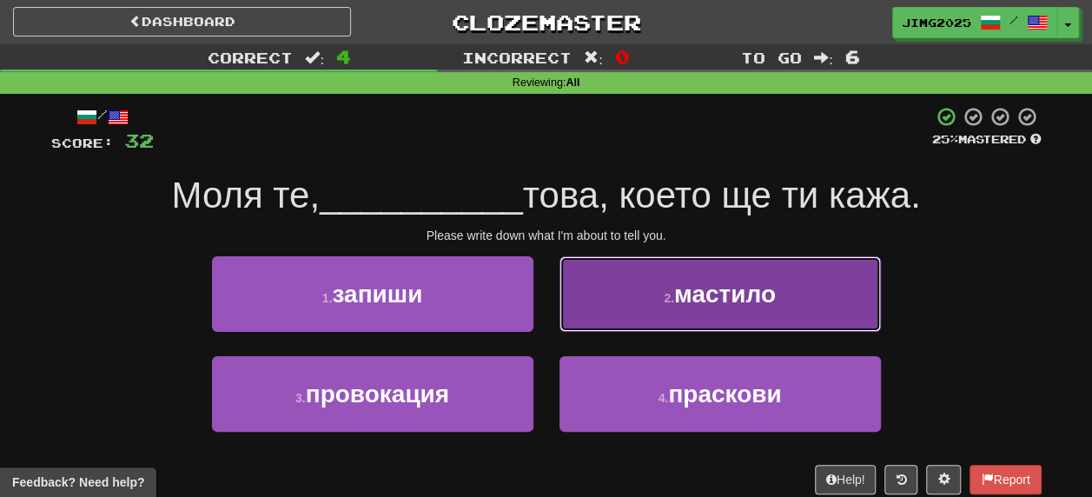
click at [700, 299] on span "мастило" at bounding box center [725, 294] width 102 height 27
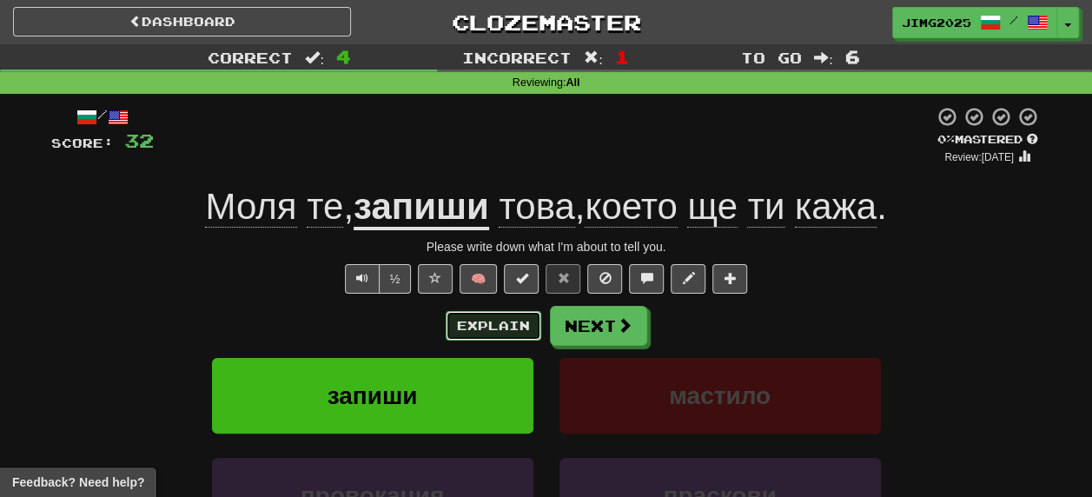
click at [482, 332] on button "Explain" at bounding box center [494, 326] width 96 height 30
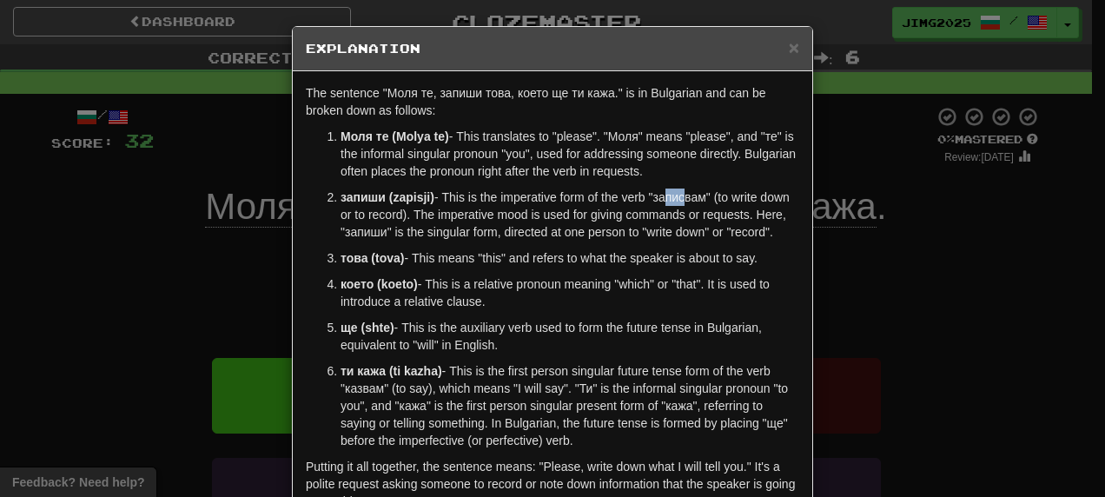
drag, startPoint x: 653, startPoint y: 199, endPoint x: 672, endPoint y: 200, distance: 19.1
click at [672, 200] on p "запиши (zapisji) - This is the imperative form of the verb "записвам" (to write…" at bounding box center [570, 215] width 459 height 52
drag, startPoint x: 672, startPoint y: 200, endPoint x: 659, endPoint y: 196, distance: 13.5
click at [660, 196] on p "запиши (zapisji) - This is the imperative form of the verb "записвам" (to write…" at bounding box center [570, 215] width 459 height 52
click at [636, 202] on p "запиши (zapisji) - This is the imperative form of the verb "записвам" (to write…" at bounding box center [570, 215] width 459 height 52
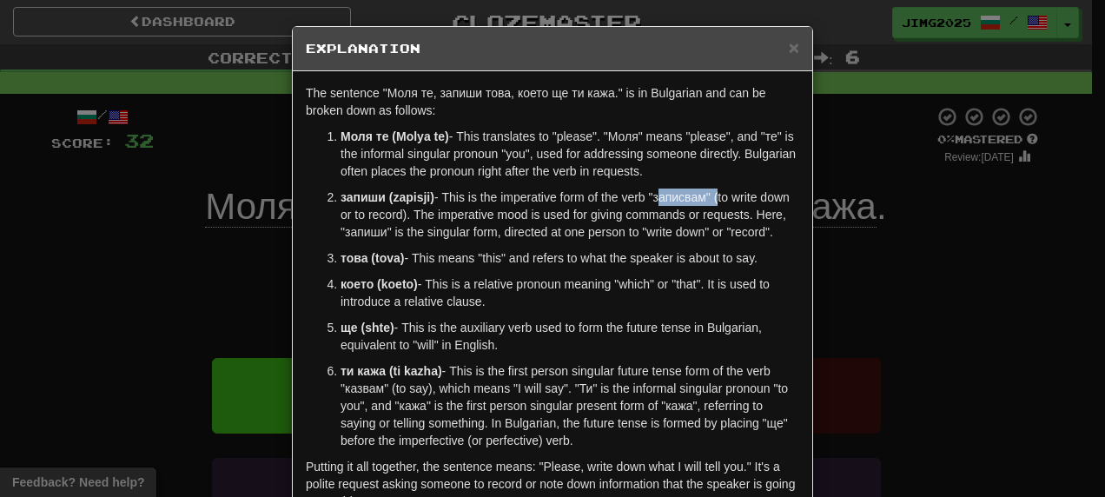
drag, startPoint x: 650, startPoint y: 195, endPoint x: 709, endPoint y: 196, distance: 59.1
click at [709, 196] on p "запиши (zapisji) - This is the imperative form of the verb "записвам" (to write…" at bounding box center [570, 215] width 459 height 52
copy p "записвам""
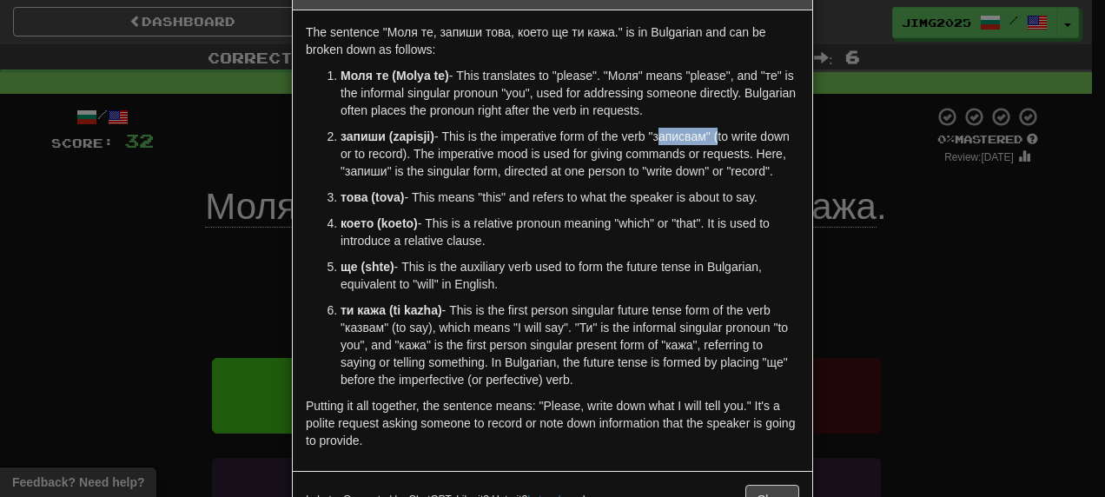
scroll to position [116, 0]
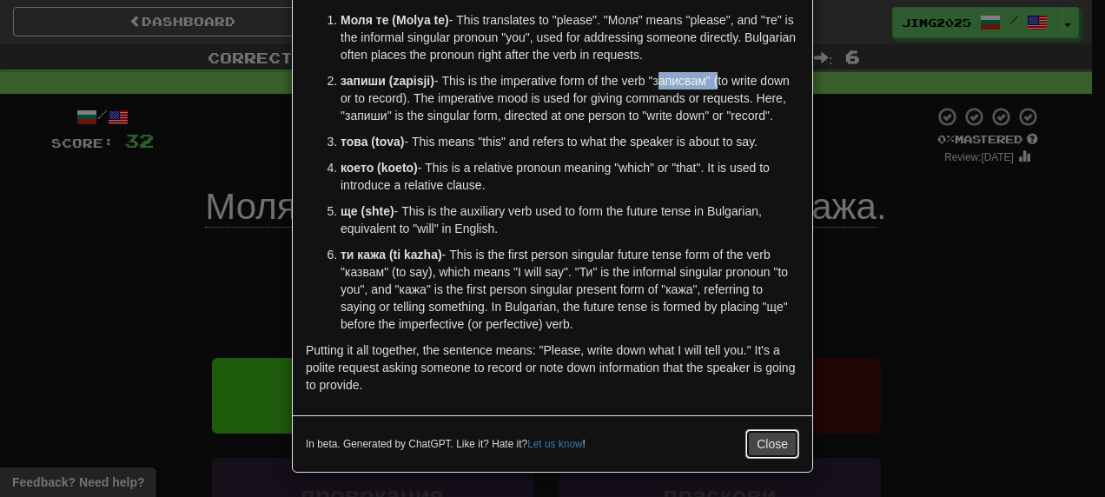
click at [787, 440] on button "Close" at bounding box center [773, 444] width 54 height 30
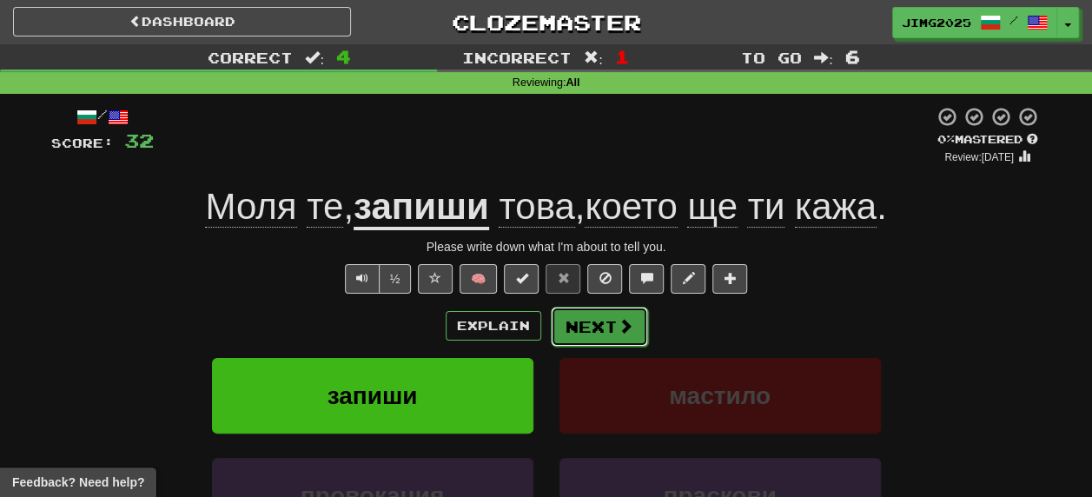
click at [580, 327] on button "Next" at bounding box center [599, 327] width 97 height 40
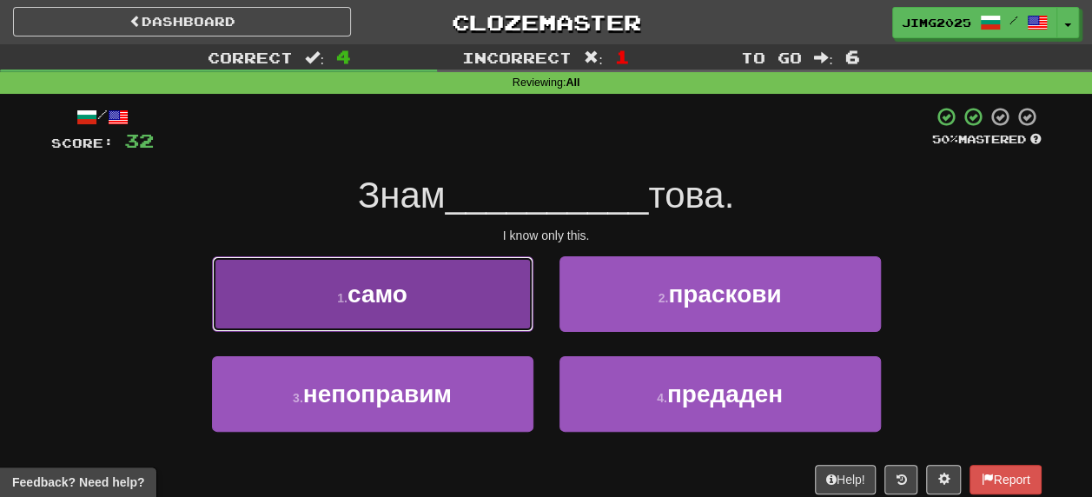
click at [373, 301] on span "само" at bounding box center [378, 294] width 60 height 27
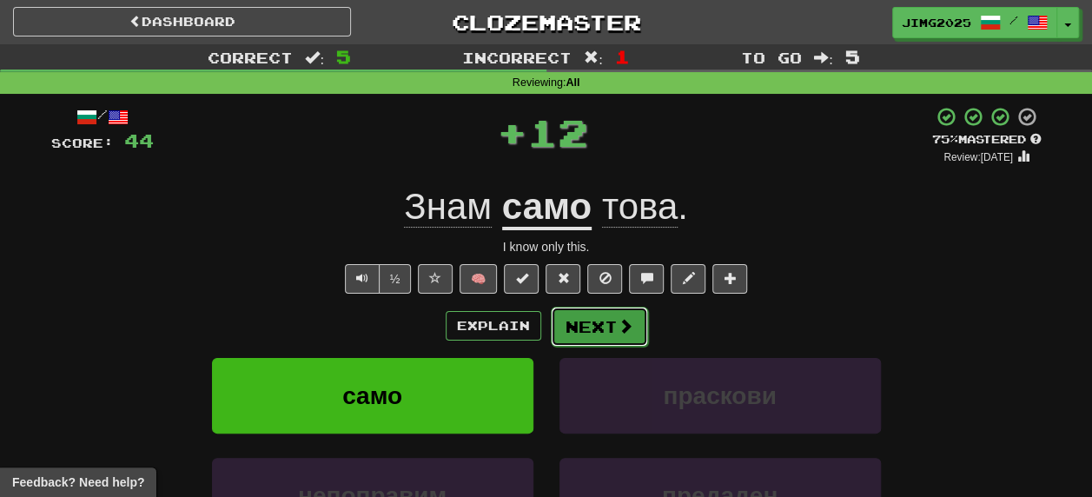
click at [600, 327] on button "Next" at bounding box center [599, 327] width 97 height 40
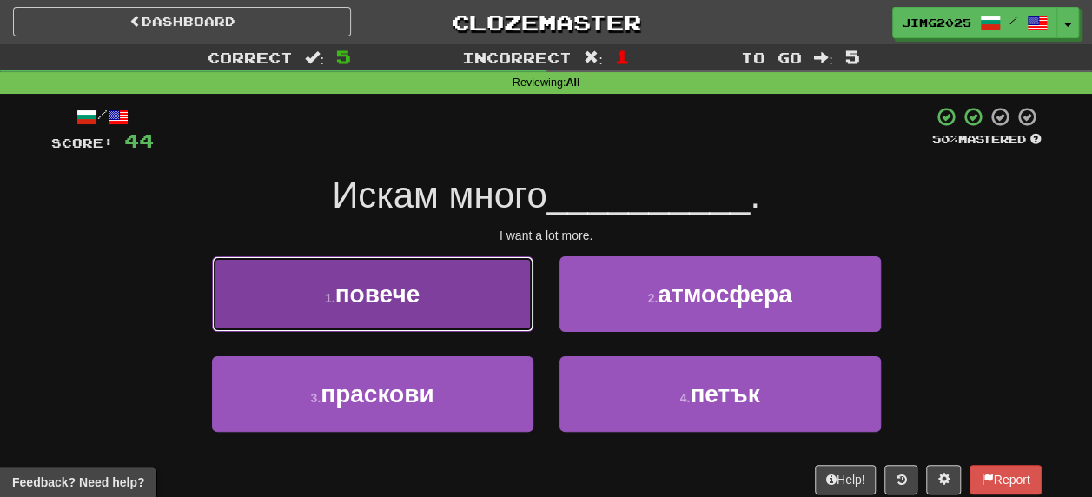
click at [381, 294] on span "повече" at bounding box center [377, 294] width 85 height 27
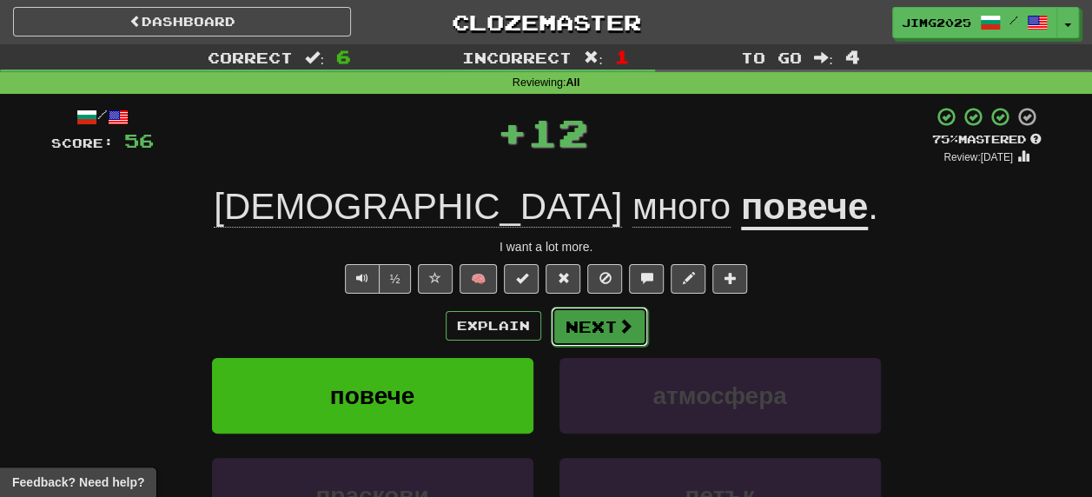
click at [599, 325] on button "Next" at bounding box center [599, 327] width 97 height 40
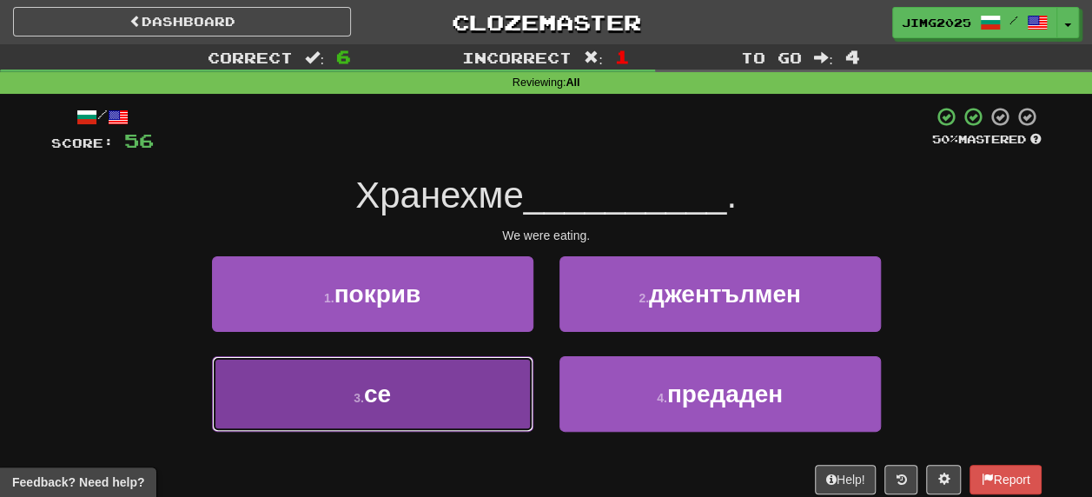
click at [390, 395] on span "се" at bounding box center [377, 394] width 27 height 27
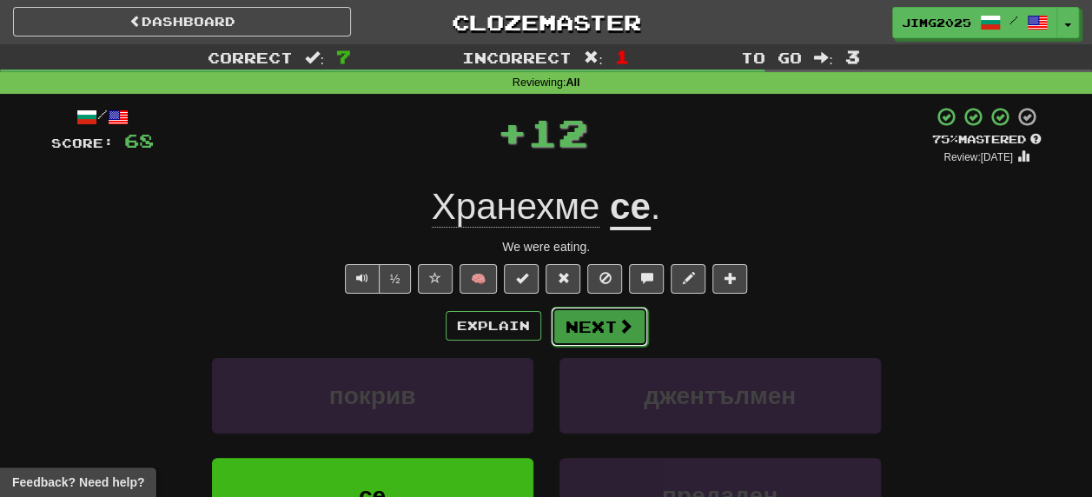
click at [594, 331] on button "Next" at bounding box center [599, 327] width 97 height 40
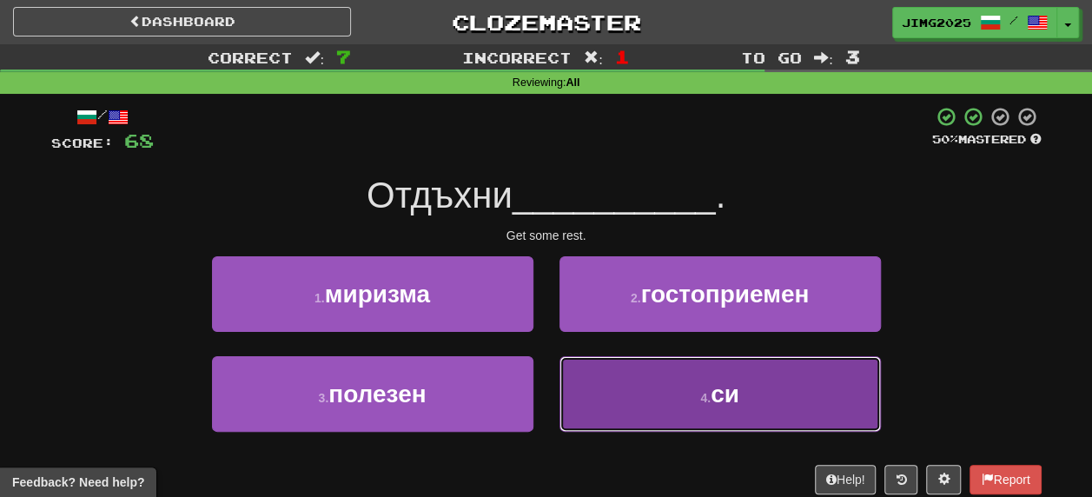
click at [732, 396] on span "си" at bounding box center [725, 394] width 29 height 27
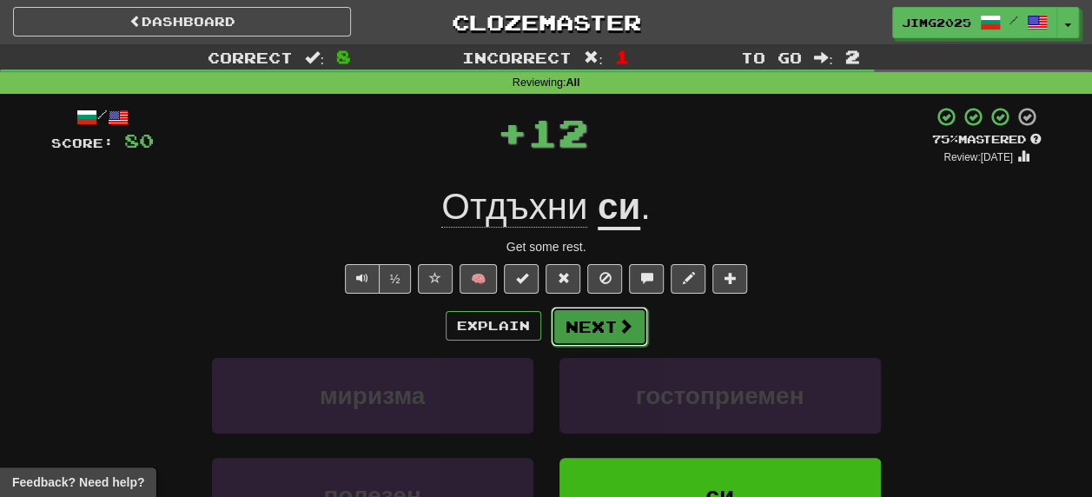
click at [600, 323] on button "Next" at bounding box center [599, 327] width 97 height 40
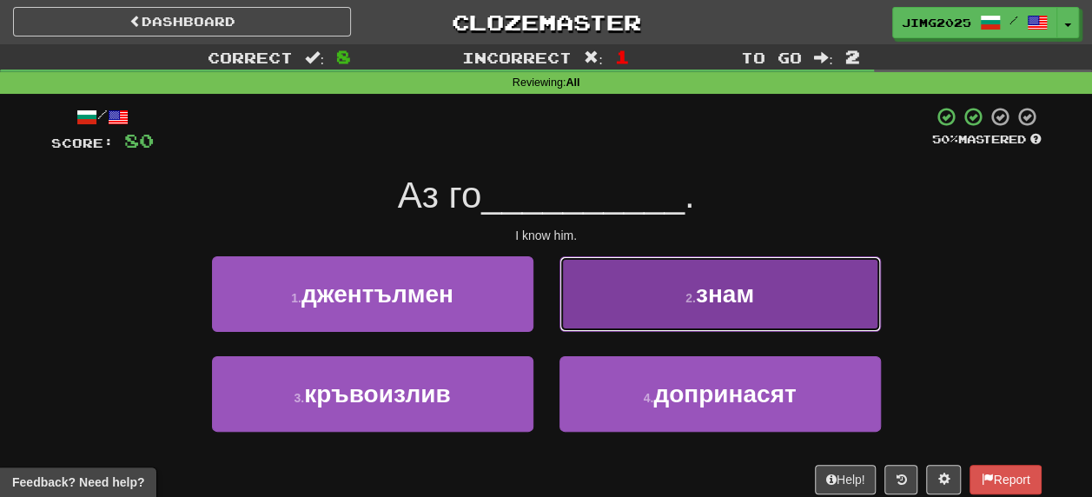
click at [756, 296] on button "2 . знам" at bounding box center [721, 294] width 322 height 76
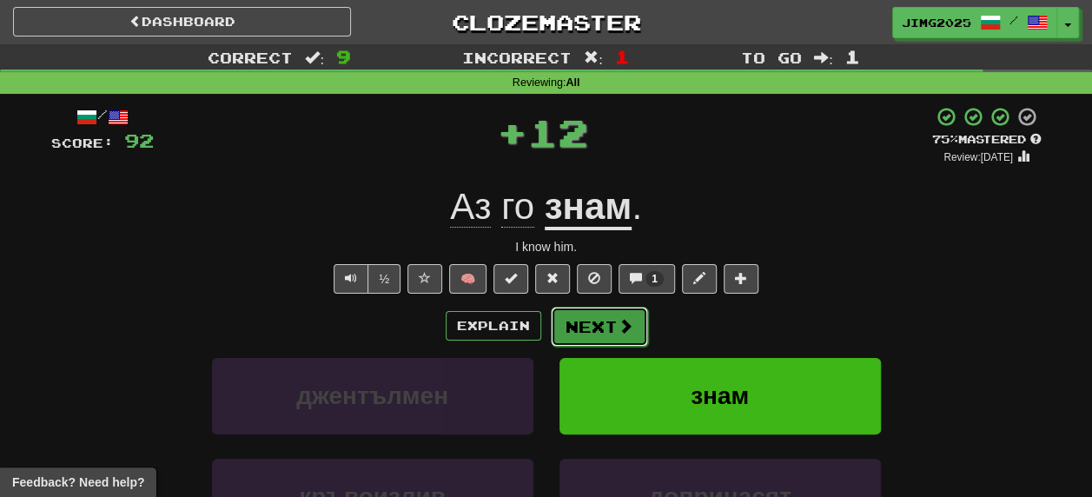
click at [606, 332] on button "Next" at bounding box center [599, 327] width 97 height 40
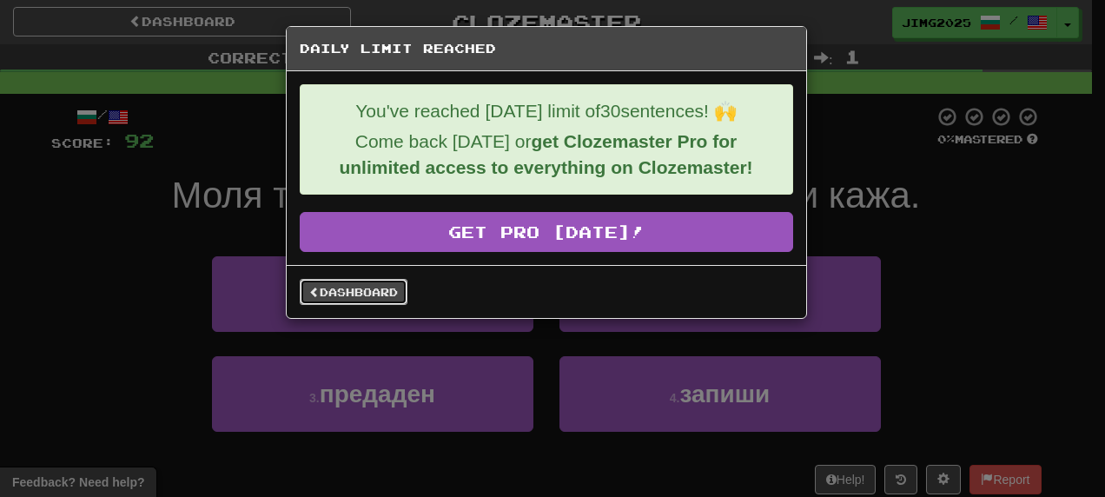
click at [372, 282] on link "Dashboard" at bounding box center [354, 292] width 108 height 26
